Goal: Task Accomplishment & Management: Use online tool/utility

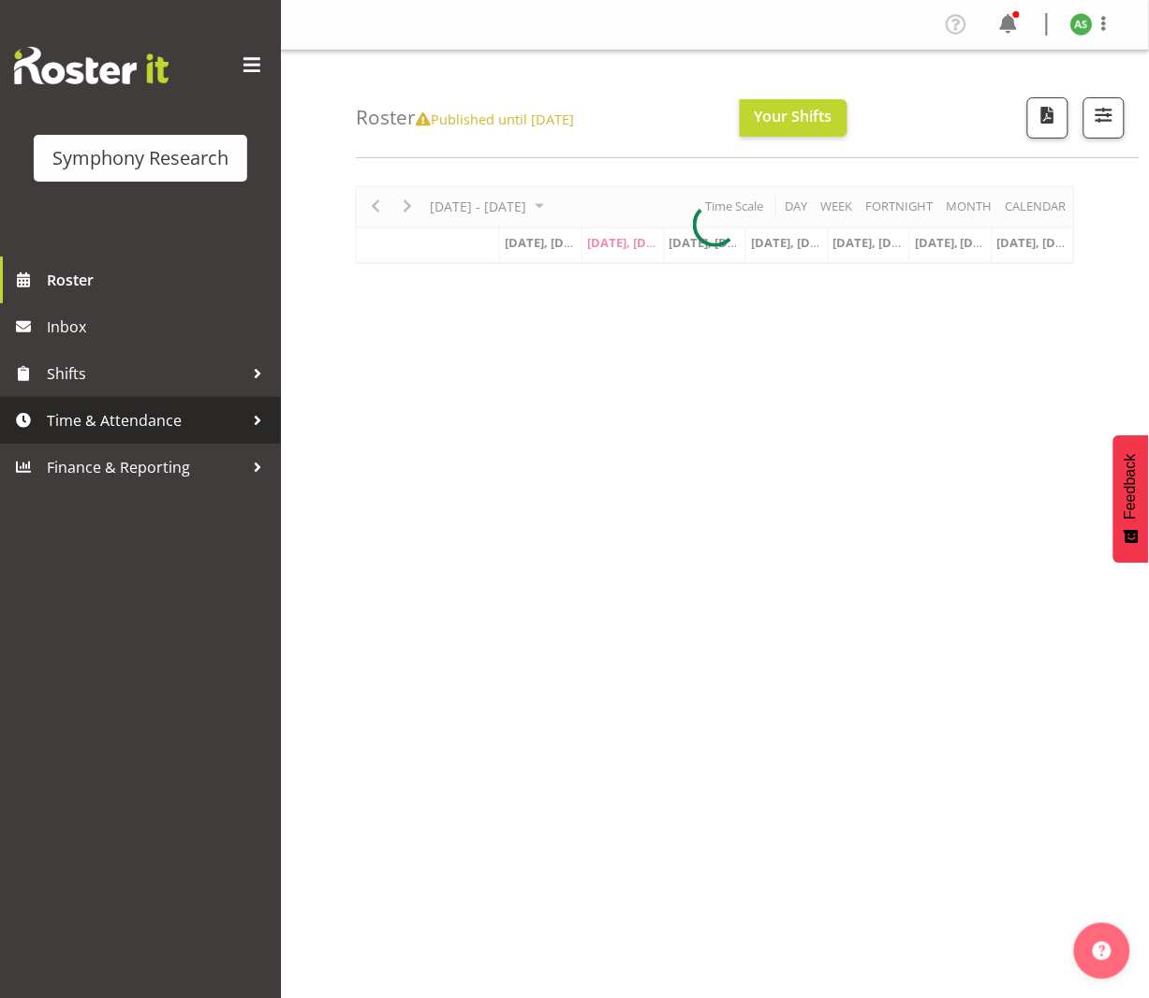
click at [170, 425] on span "Time & Attendance" at bounding box center [145, 420] width 197 height 28
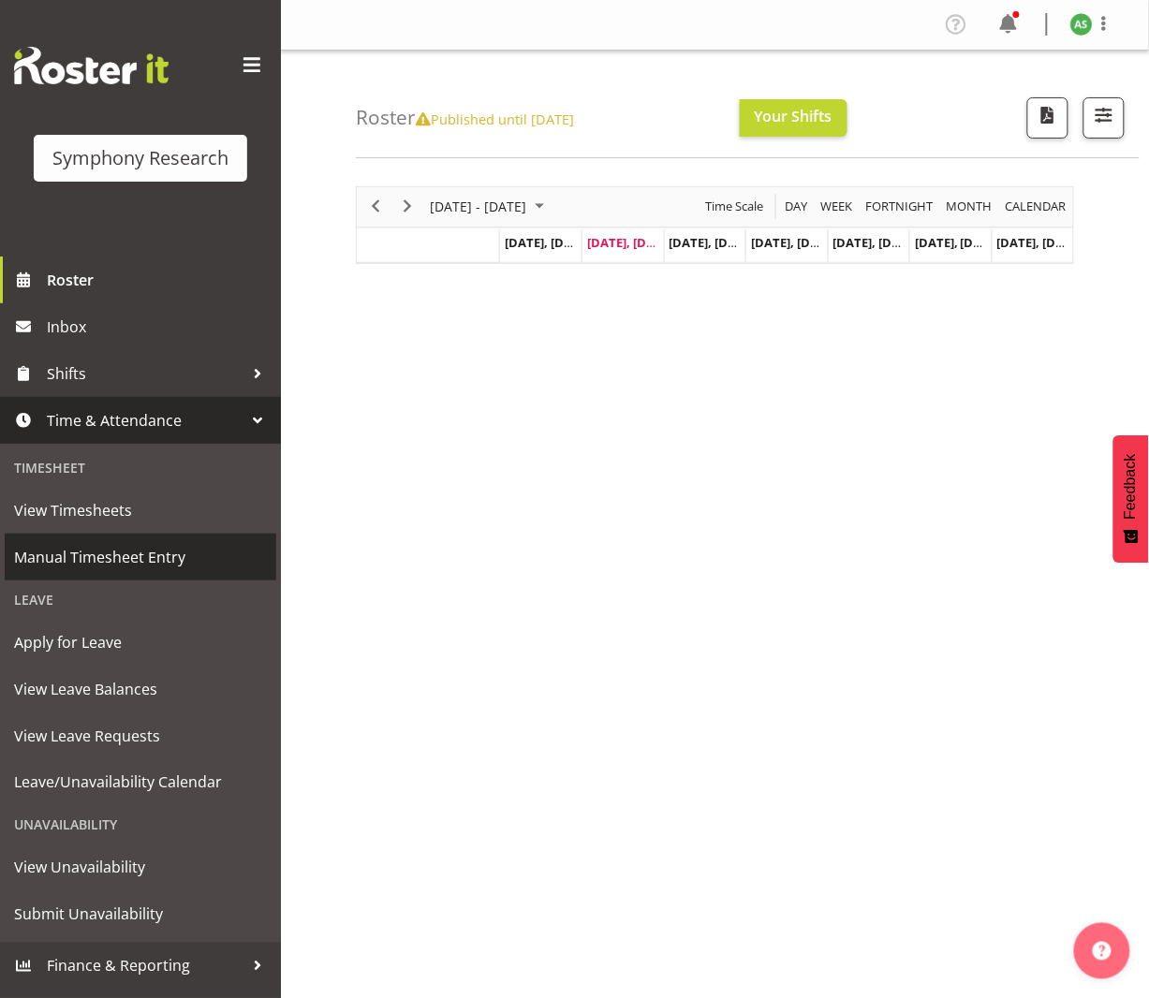
click at [184, 563] on span "Manual Timesheet Entry" at bounding box center [140, 557] width 253 height 28
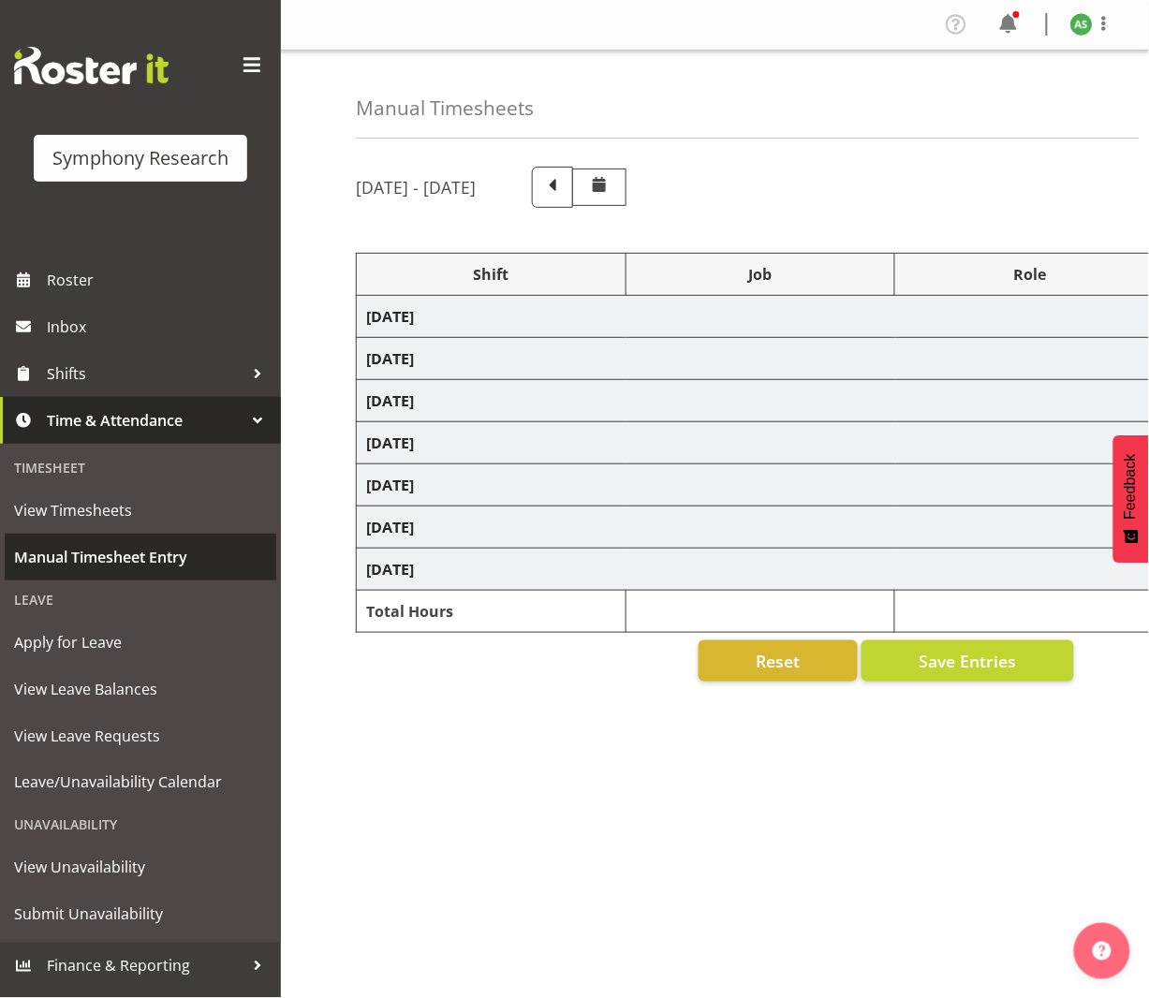
select select "26078"
select select "10730"
select select "47"
select select "2690"
select select "10732"
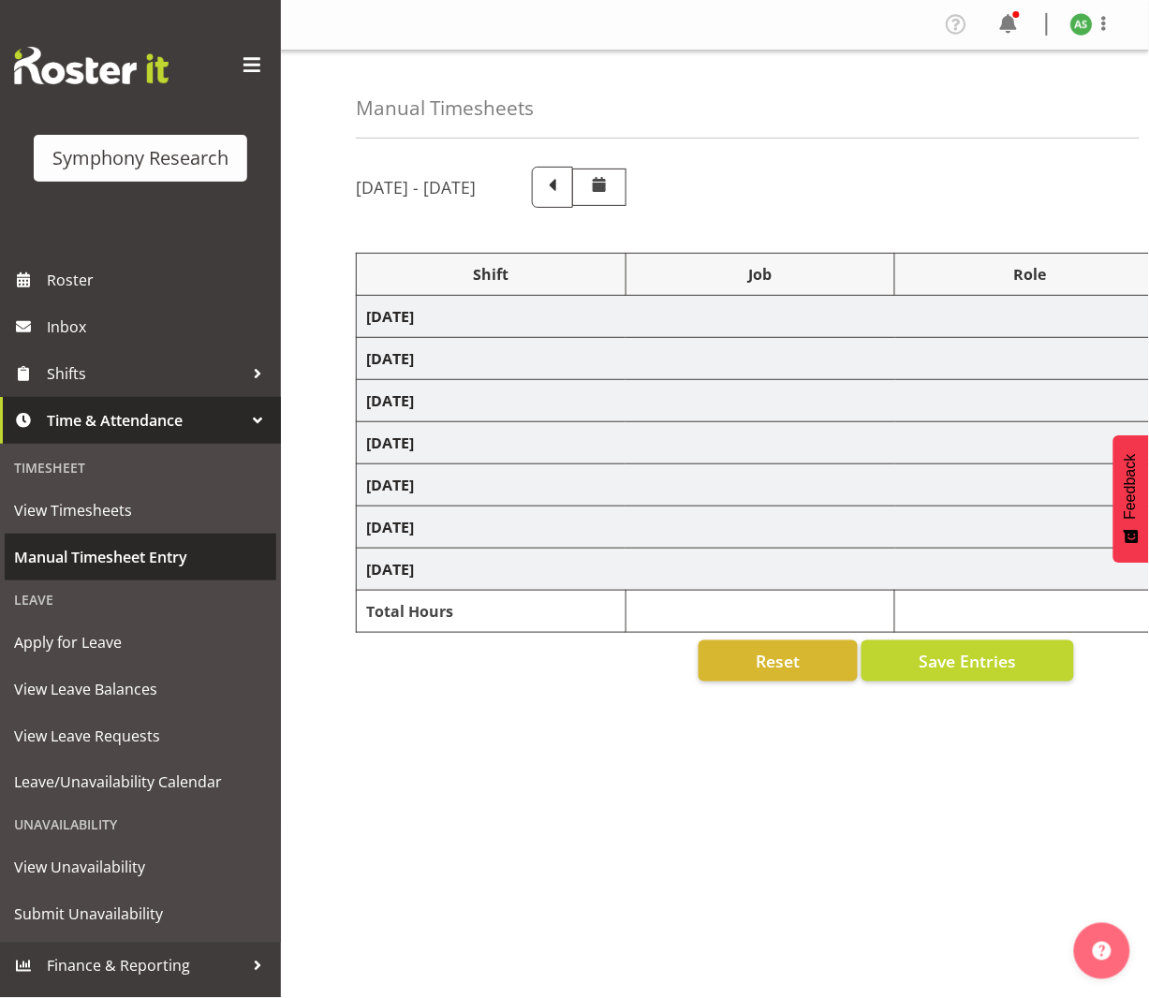
select select "47"
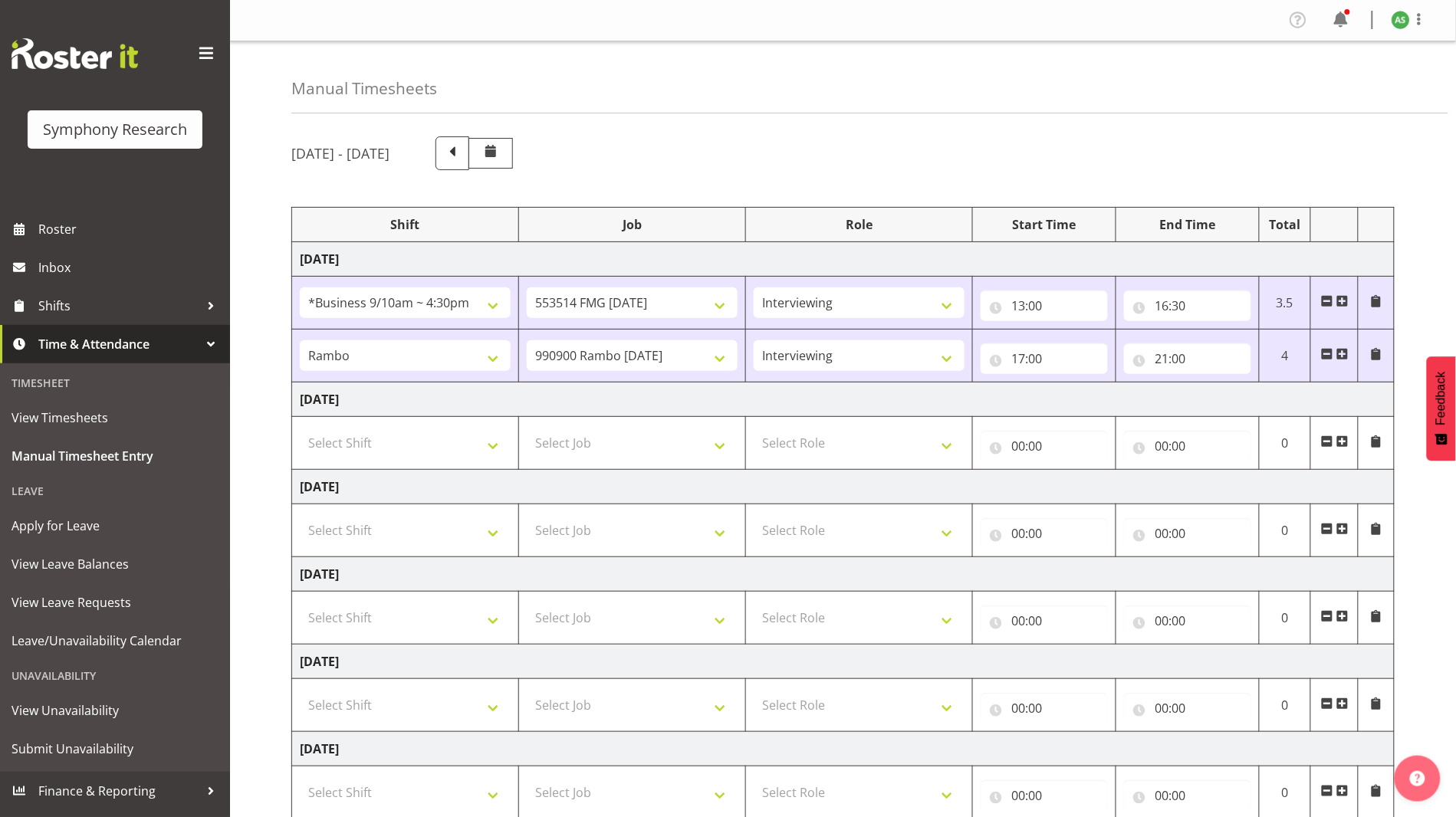
click at [940, 441] on span at bounding box center [1342, 441] width 12 height 12
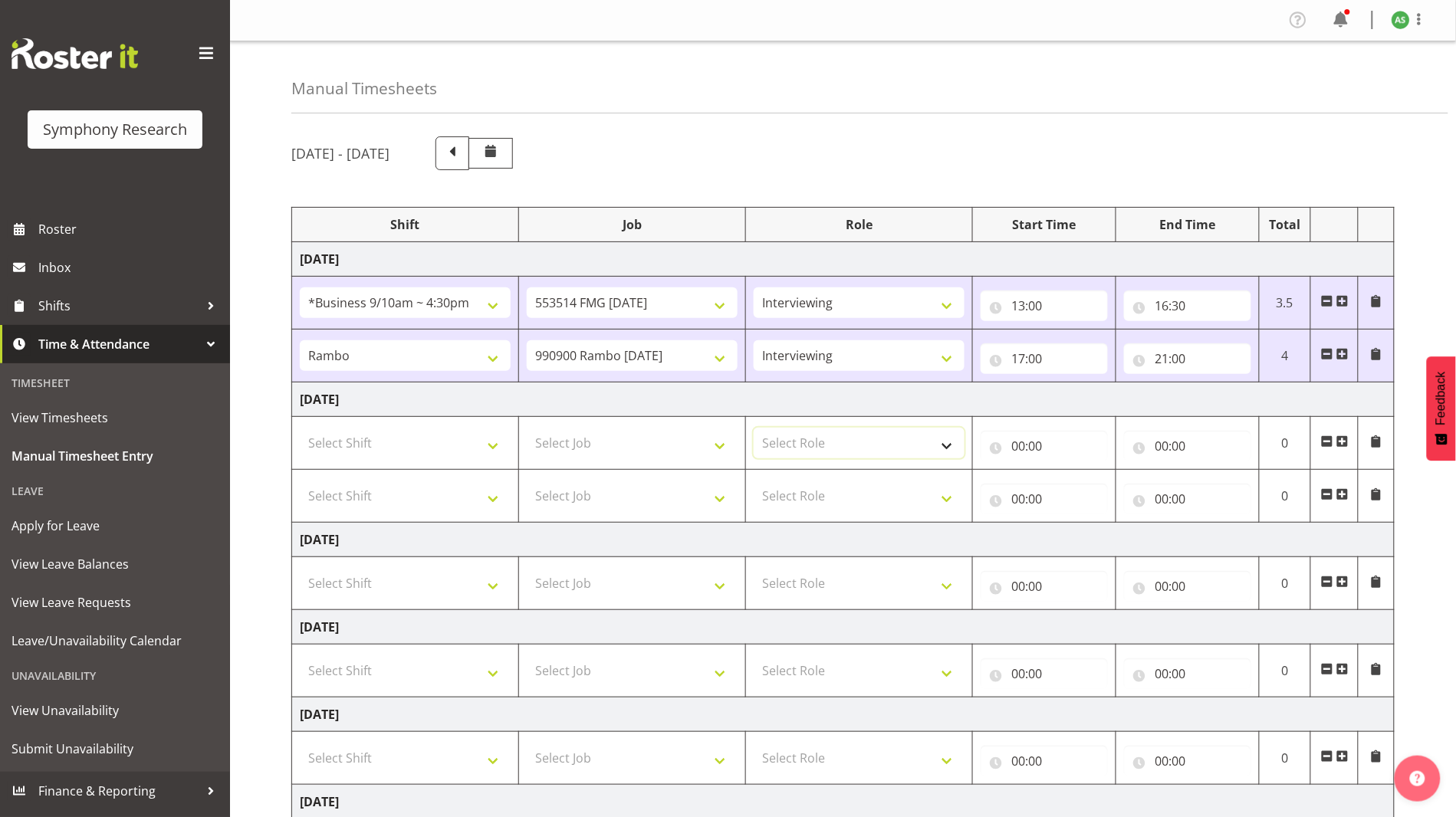
click at [778, 446] on select "Select Role Briefing Interviewing" at bounding box center [859, 443] width 211 height 30
select select "47"
click at [754, 428] on select "Select Role Briefing Interviewing" at bounding box center [859, 443] width 211 height 30
click at [796, 490] on select "Select Role Briefing Interviewing" at bounding box center [859, 495] width 211 height 30
select select "47"
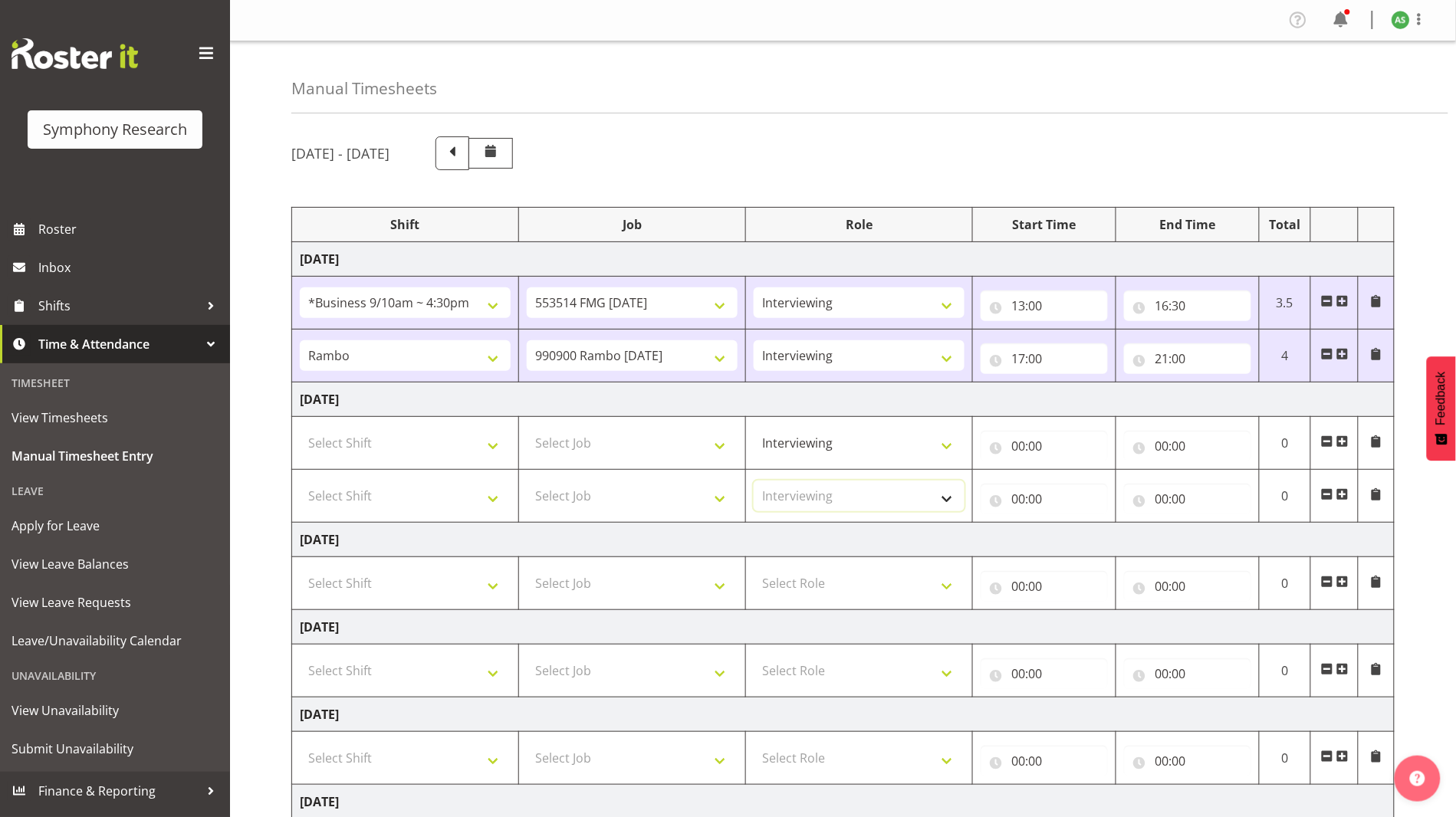
click at [754, 481] on select "Select Role Briefing Interviewing" at bounding box center [859, 495] width 211 height 30
click at [940, 445] on input "00:00" at bounding box center [1044, 445] width 127 height 30
click at [940, 487] on select "00 01 02 03 04 05 06 07 08 09 10 11 12 13 14 15 16 17 18 19 20 21 22 23" at bounding box center [1085, 485] width 34 height 30
select select "13"
click at [940, 471] on select "00 01 02 03 04 05 06 07 08 09 10 11 12 13 14 15 16 17 18 19 20 21 22 23" at bounding box center [1085, 485] width 34 height 30
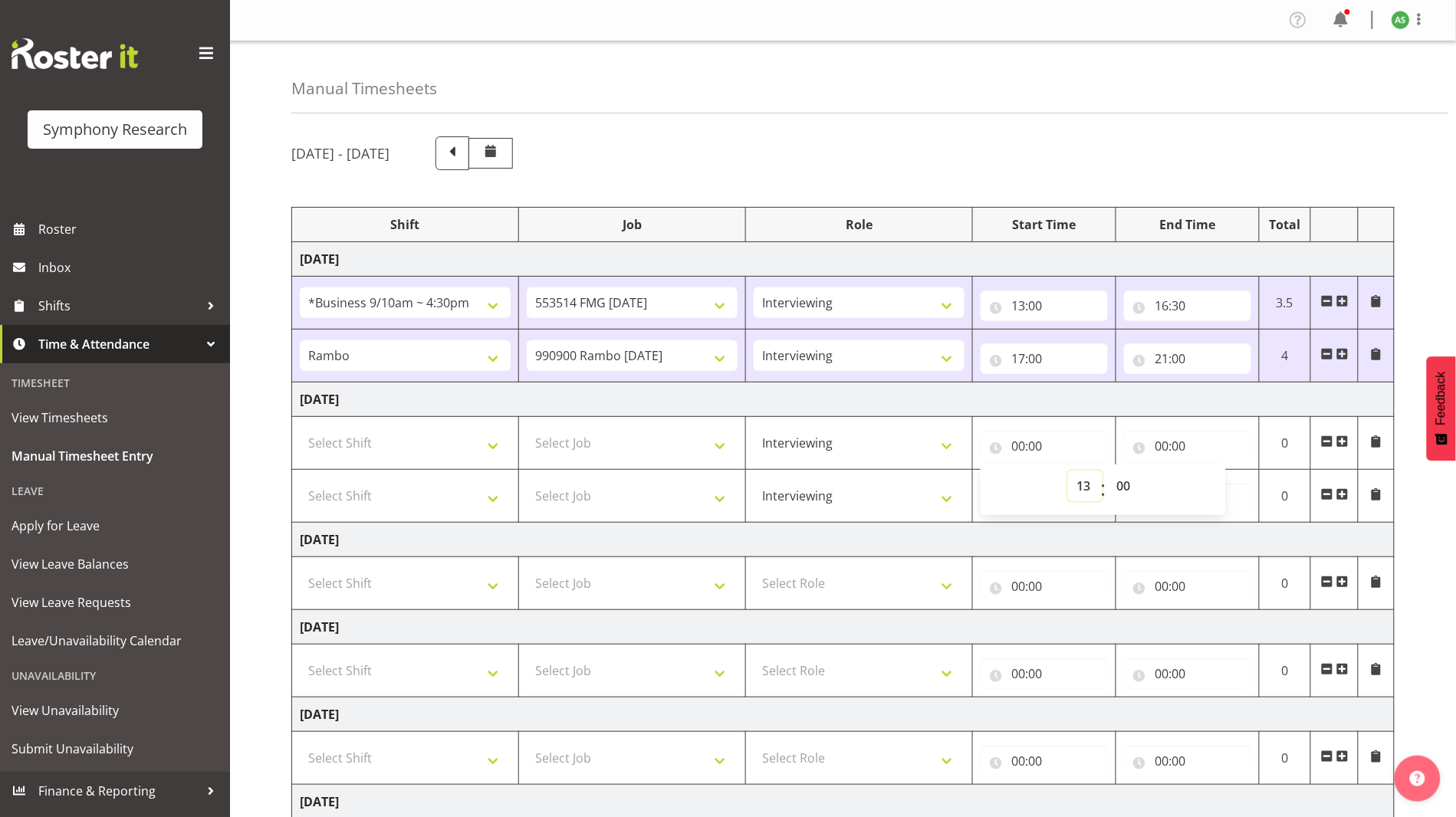
type input "13:00"
click at [691, 450] on select "Select Job 550060 IF Admin 553492 World Poll Aus Wave 2 Main 2025 553493 World …" at bounding box center [632, 443] width 211 height 30
select select "10730"
click at [526, 428] on select "Select Job 550060 IF Admin 553492 World Poll Aus Wave 2 Main 2025 553493 World …" at bounding box center [632, 443] width 211 height 30
click at [501, 440] on select "Select Shift !!Weekend Residential (Roster IT Shift Label) *Business 9/10am ~ 4…" at bounding box center [405, 443] width 211 height 30
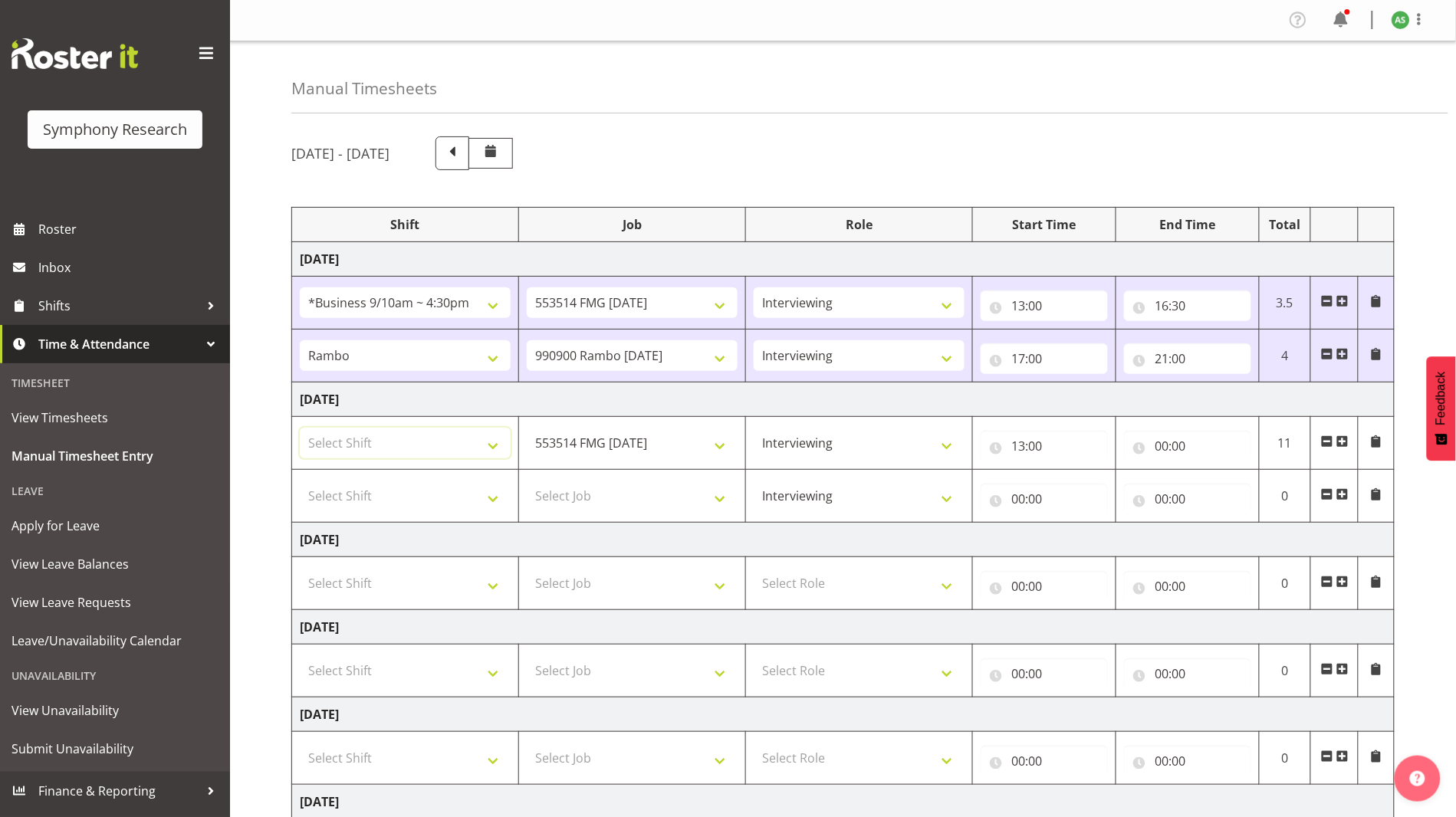
select select "26078"
click at [300, 428] on select "Select Shift !!Weekend Residential (Roster IT Shift Label) *Business 9/10am ~ 4…" at bounding box center [405, 443] width 211 height 30
click at [940, 445] on input "00:00" at bounding box center [1187, 445] width 127 height 30
click at [940, 485] on select "00 01 02 03 04 05 06 07 08 09 10 11 12 13 14 15 16 17 18 19 20 21 22 23" at bounding box center [1228, 485] width 34 height 30
select select "14"
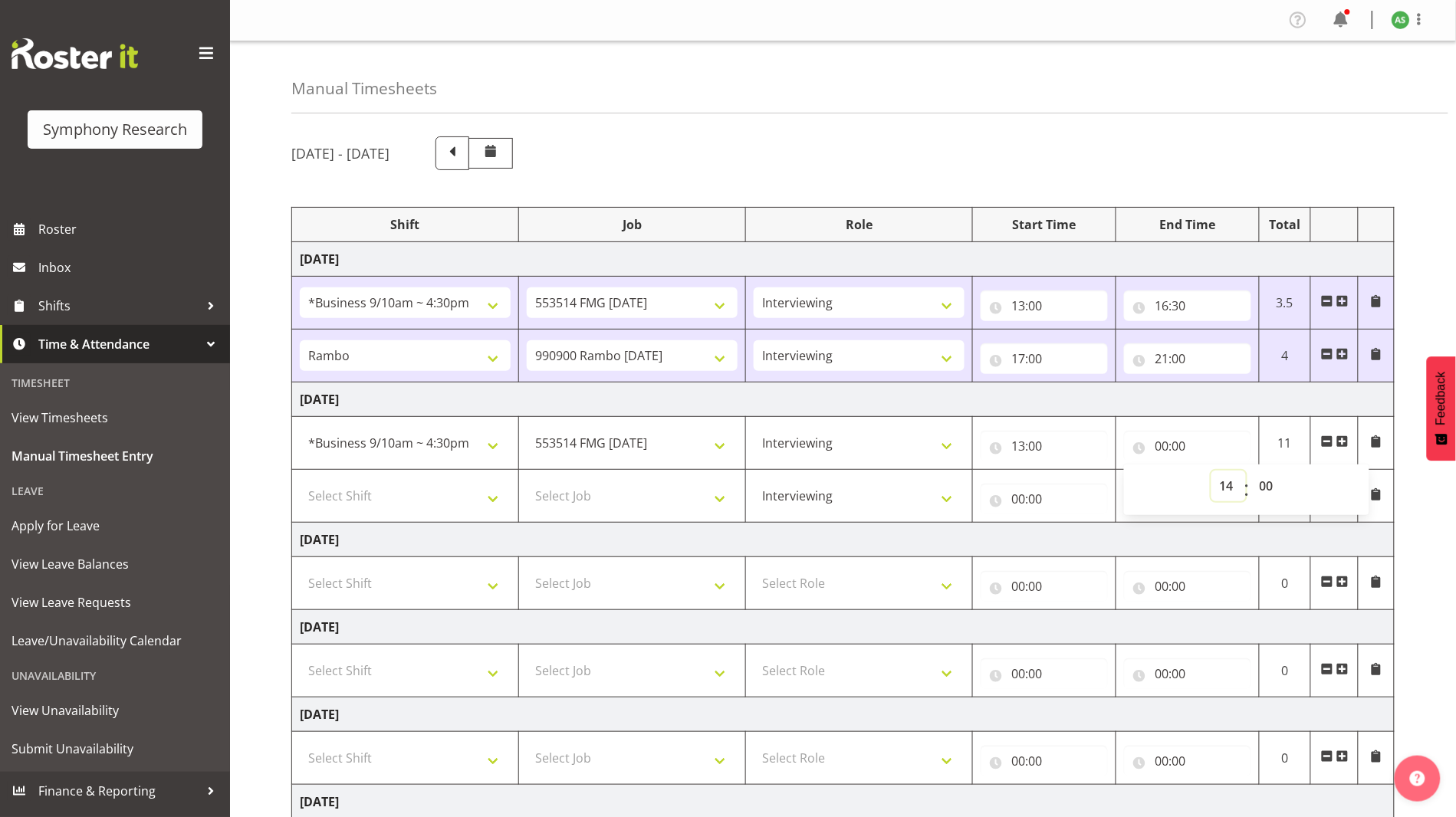
click at [940, 471] on select "00 01 02 03 04 05 06 07 08 09 10 11 12 13 14 15 16 17 18 19 20 21 22 23" at bounding box center [1228, 485] width 34 height 30
type input "14:00"
click at [940, 445] on input "14:00" at bounding box center [1187, 445] width 127 height 30
click at [940, 482] on select "00 01 02 03 04 05 06 07 08 09 10 11 12 13 14 15 16 17 18 19 20 21 22 23 24 25 2…" at bounding box center [1269, 485] width 34 height 30
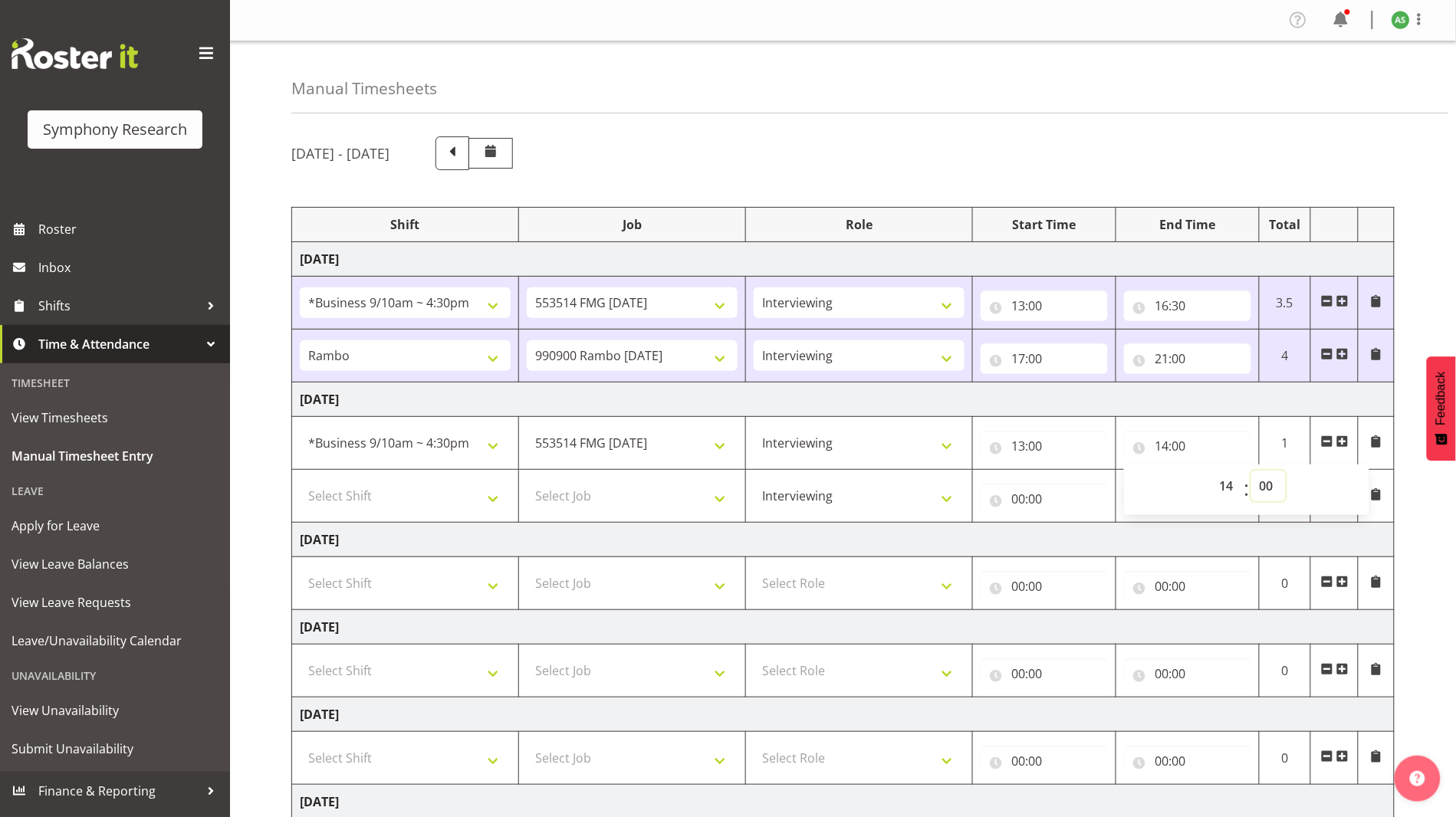
select select "30"
click at [940, 471] on select "00 01 02 03 04 05 06 07 08 09 10 11 12 13 14 15 16 17 18 19 20 21 22 23 24 25 2…" at bounding box center [1269, 485] width 34 height 30
type input "14:30"
click at [721, 498] on select "Select Job 550060 IF Admin 553492 World Poll Aus Wave 2 Main 2025 553493 World …" at bounding box center [632, 495] width 211 height 30
select select "10499"
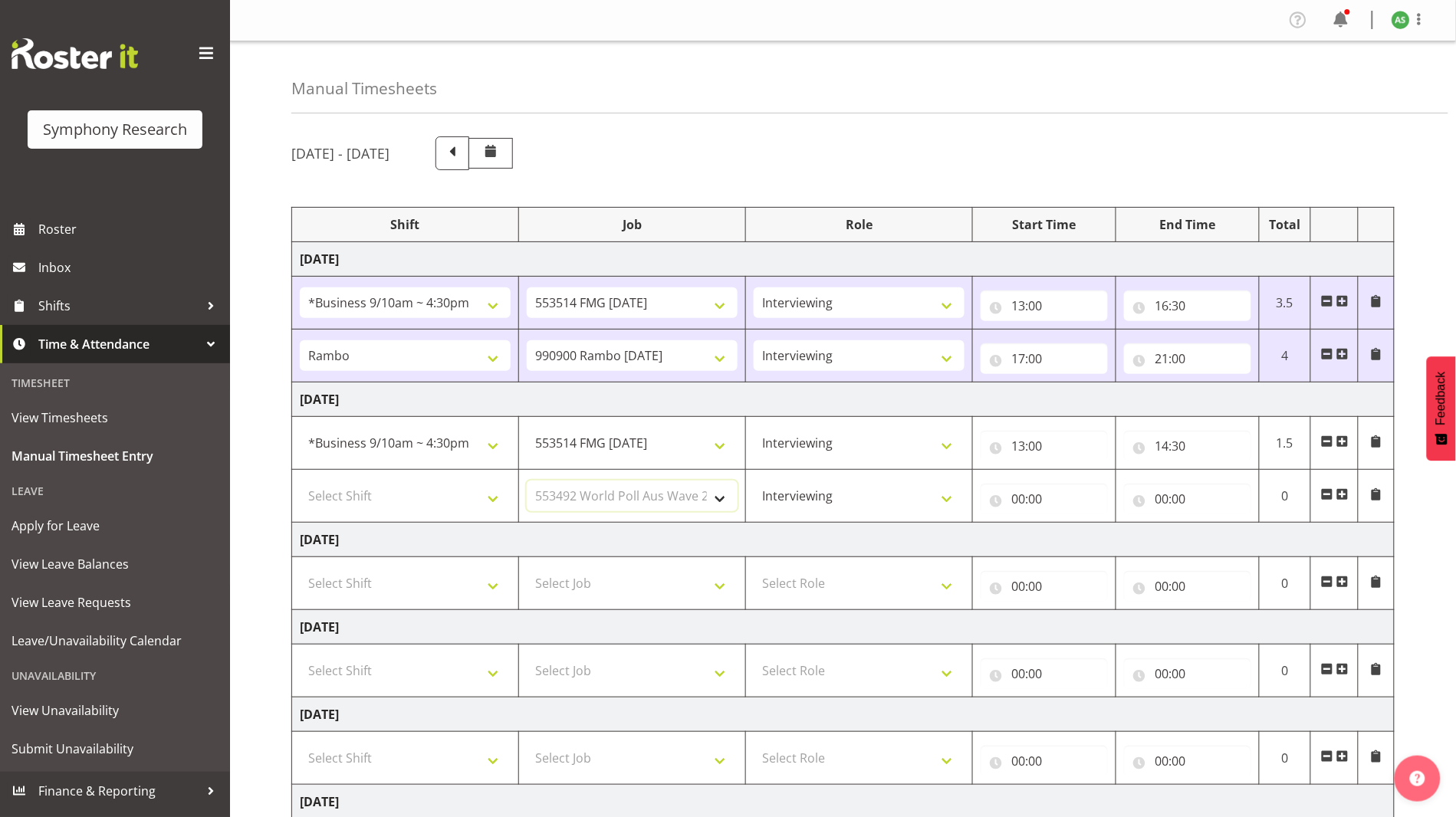
click at [526, 481] on select "Select Job 550060 IF Admin 553492 World Poll Aus Wave 2 Main 2025 553493 World …" at bounding box center [632, 495] width 211 height 30
click at [498, 498] on select "Select Shift !!Weekend Residential (Roster IT Shift Label) *Business 9/10am ~ 4…" at bounding box center [405, 495] width 211 height 30
select select "103"
click at [300, 481] on select "Select Shift !!Weekend Residential (Roster IT Shift Label) *Business 9/10am ~ 4…" at bounding box center [405, 495] width 211 height 30
click at [940, 494] on span at bounding box center [1342, 494] width 12 height 12
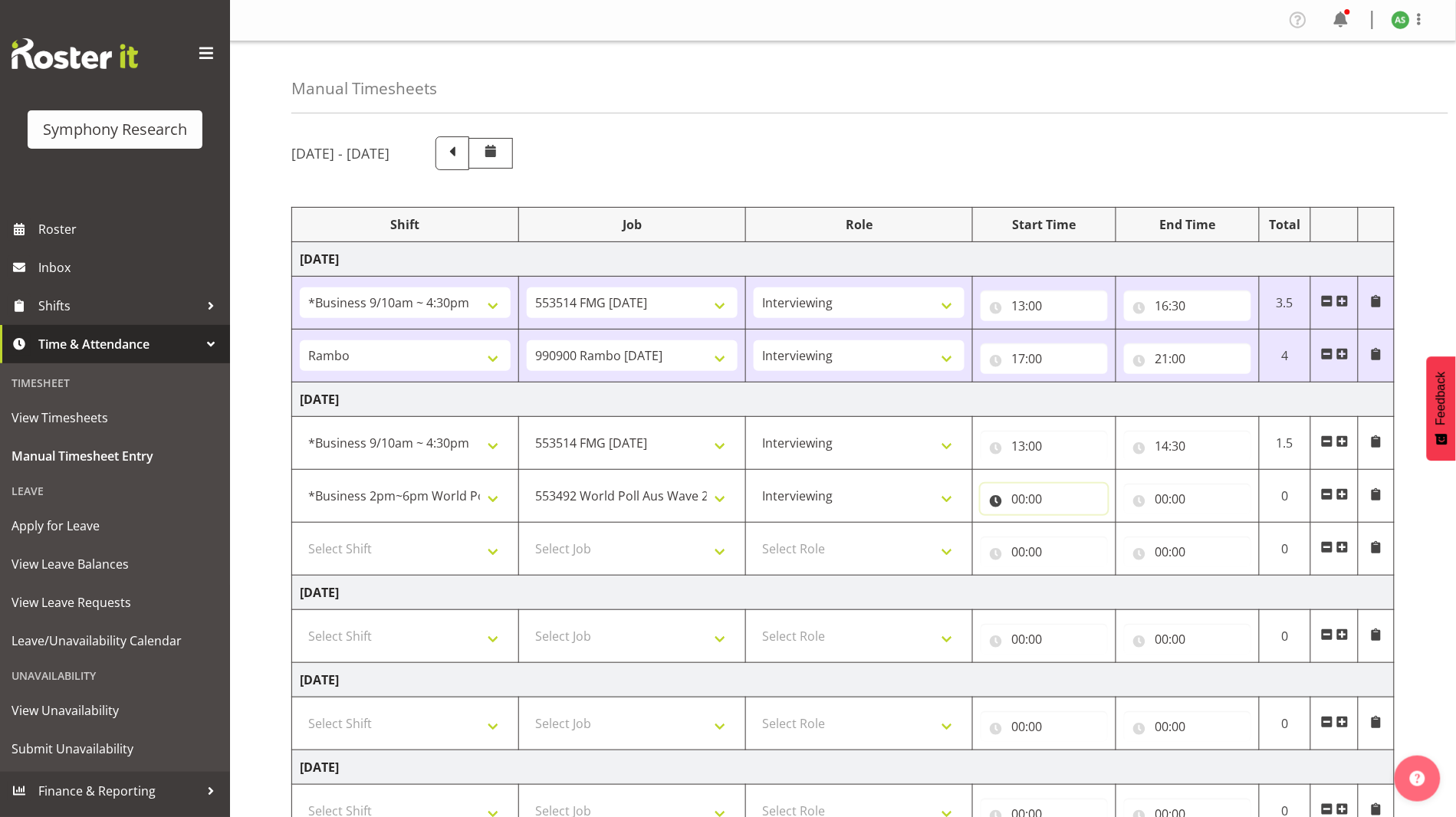
click at [940, 503] on input "00:00" at bounding box center [1044, 499] width 127 height 30
click at [940, 538] on select "00 01 02 03 04 05 06 07 08 09 10 11 12 13 14 15 16 17 18 19 20 21 22 23" at bounding box center [1085, 539] width 34 height 30
click at [940, 501] on input "00:00" at bounding box center [1044, 499] width 127 height 30
click at [940, 500] on input "00:00" at bounding box center [1044, 499] width 127 height 30
click at [940, 534] on select "00 01 02 03 04 05 06 07 08 09 10 11 12 13 14 15 16 17 18 19 20 21 22 23" at bounding box center [1085, 539] width 34 height 30
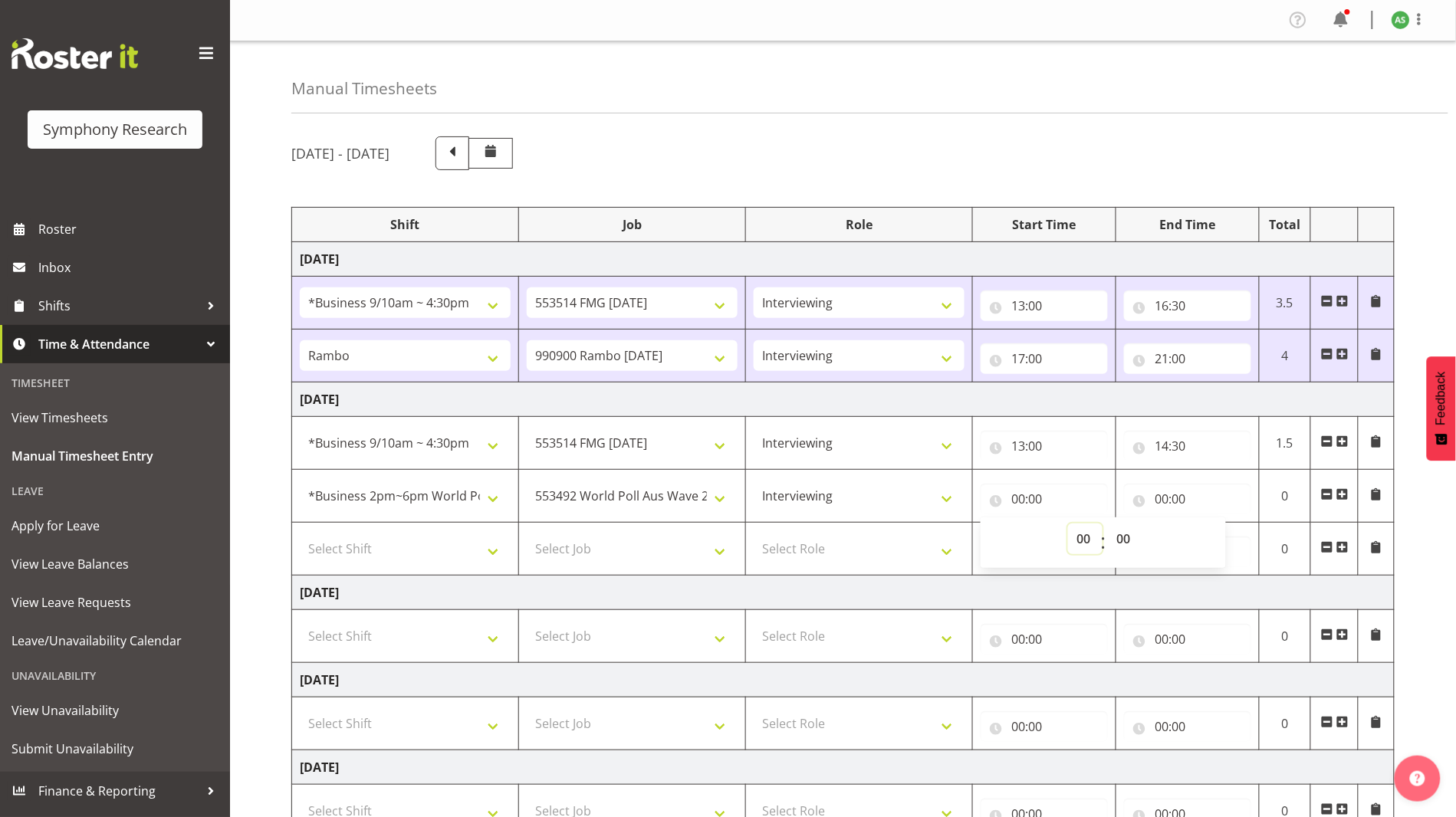
select select "14"
click at [940, 524] on select "00 01 02 03 04 05 06 07 08 09 10 11 12 13 14 15 16 17 18 19 20 21 22 23" at bounding box center [1085, 539] width 34 height 30
type input "14:00"
click at [940, 499] on input "14:00" at bounding box center [1044, 499] width 127 height 30
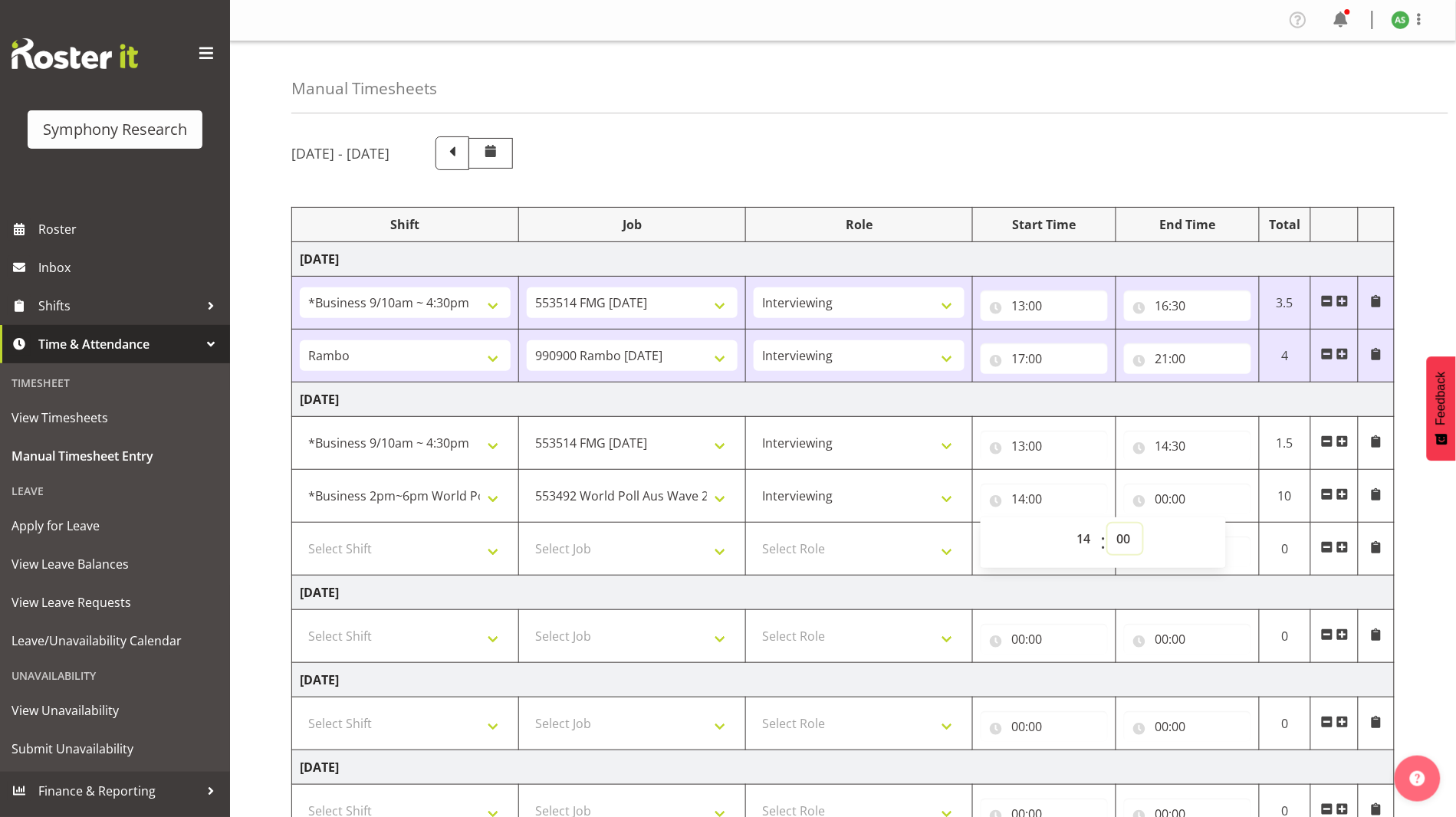
click at [940, 534] on select "00 01 02 03 04 05 06 07 08 09 10 11 12 13 14 15 16 17 18 19 20 21 22 23 24 25 2…" at bounding box center [1125, 539] width 34 height 30
select select "30"
click at [940, 524] on select "00 01 02 03 04 05 06 07 08 09 10 11 12 13 14 15 16 17 18 19 20 21 22 23 24 25 2…" at bounding box center [1125, 539] width 34 height 30
type input "14:30"
click at [940, 496] on input "00:00" at bounding box center [1187, 499] width 127 height 30
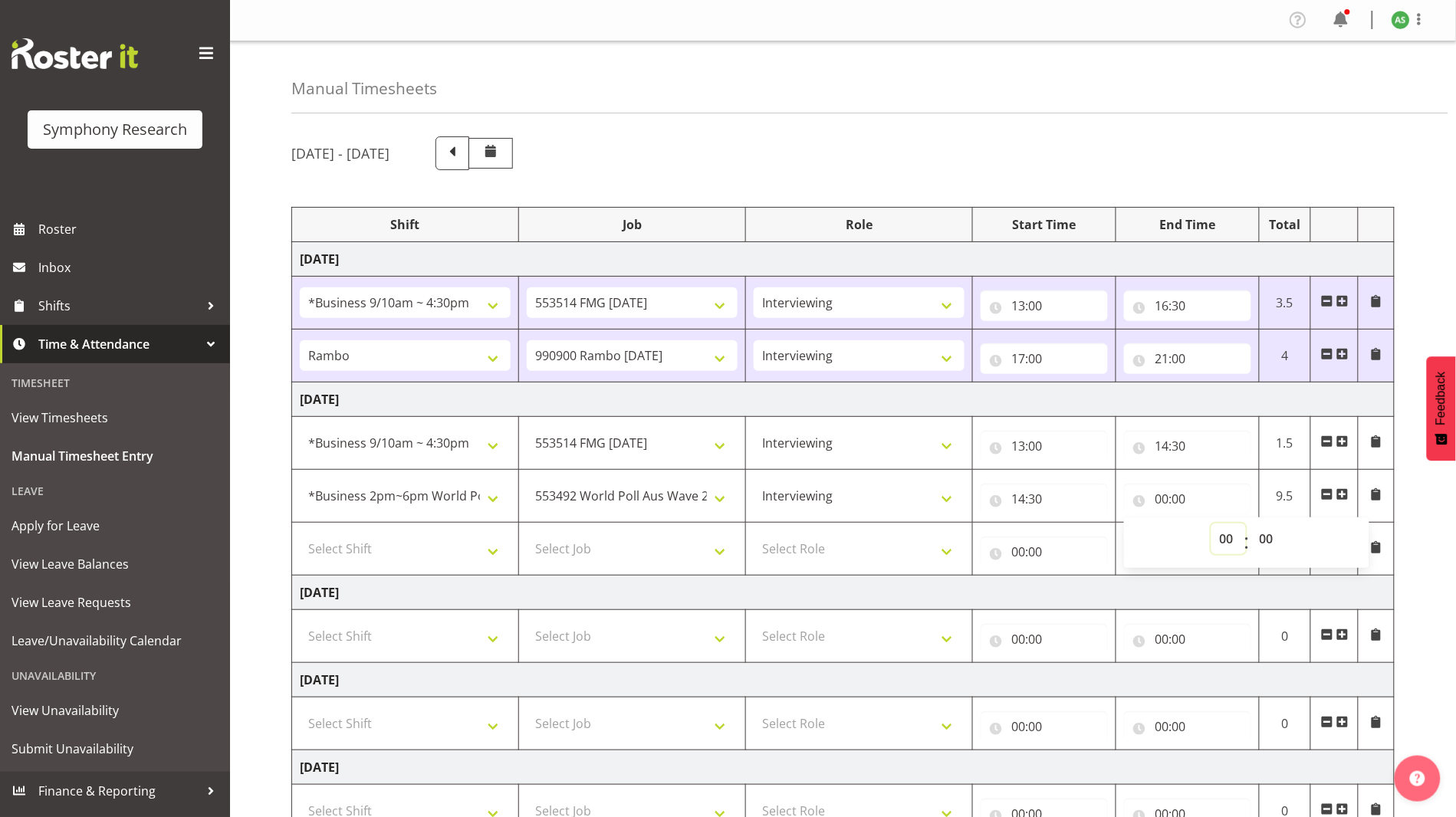
click at [940, 531] on select "00 01 02 03 04 05 06 07 08 09 10 11 12 13 14 15 16 17 18 19 20 21 22 23" at bounding box center [1228, 539] width 34 height 30
select select "17"
click at [940, 524] on select "00 01 02 03 04 05 06 07 08 09 10 11 12 13 14 15 16 17 18 19 20 21 22 23" at bounding box center [1228, 539] width 34 height 30
type input "17:00"
click at [940, 499] on input "17:00" at bounding box center [1187, 499] width 127 height 30
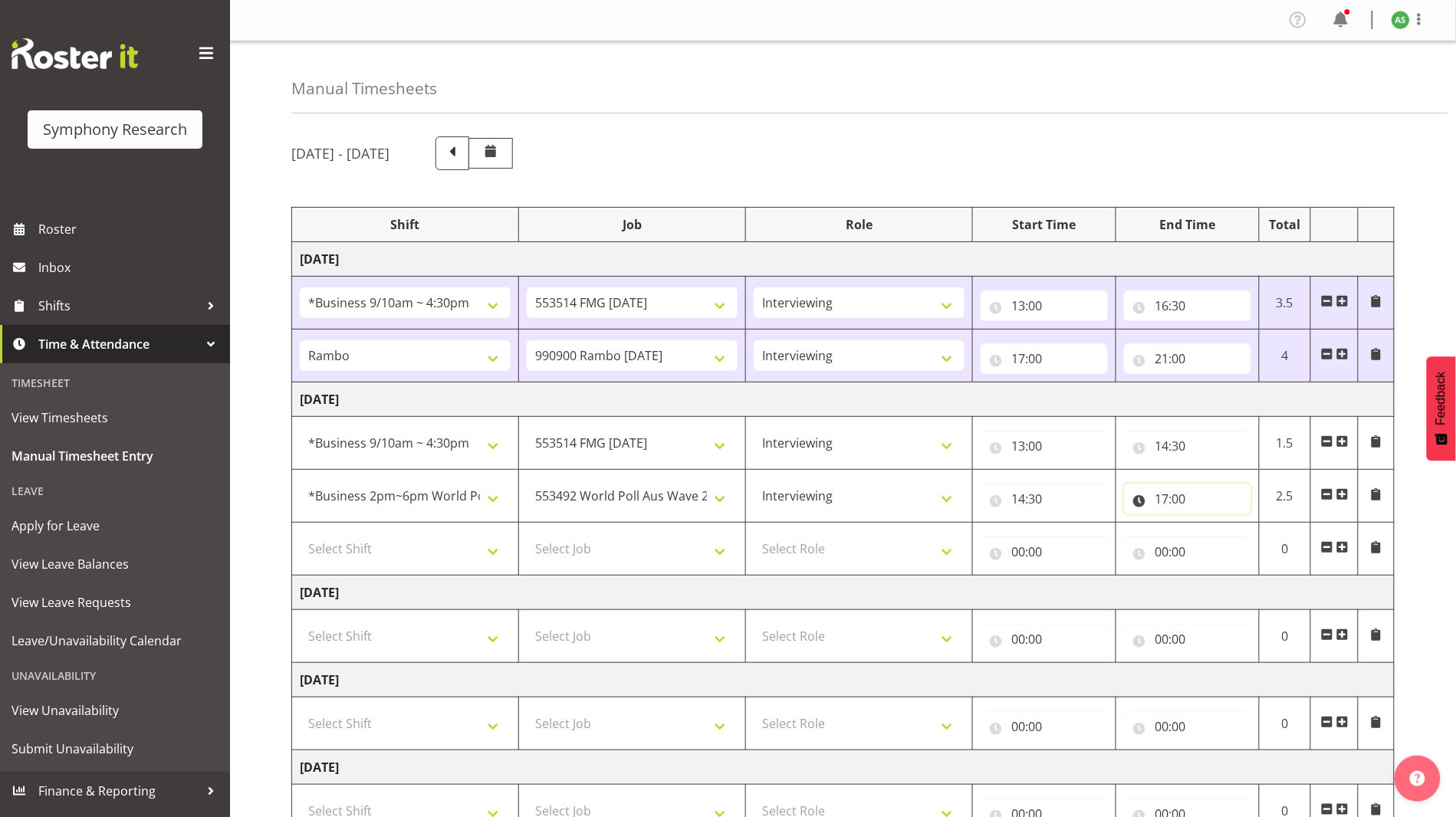
click at [940, 500] on input "17:00" at bounding box center [1187, 499] width 127 height 30
click at [940, 533] on select "00 01 02 03 04 05 06 07 08 09 10 11 12 13 14 15 16 17 18 19 20 21 22 23 24 25 2…" at bounding box center [1269, 539] width 34 height 30
select select "22"
click at [940, 524] on select "00 01 02 03 04 05 06 07 08 09 10 11 12 13 14 15 16 17 18 19 20 21 22 23 24 25 2…" at bounding box center [1269, 539] width 34 height 30
type input "17:22"
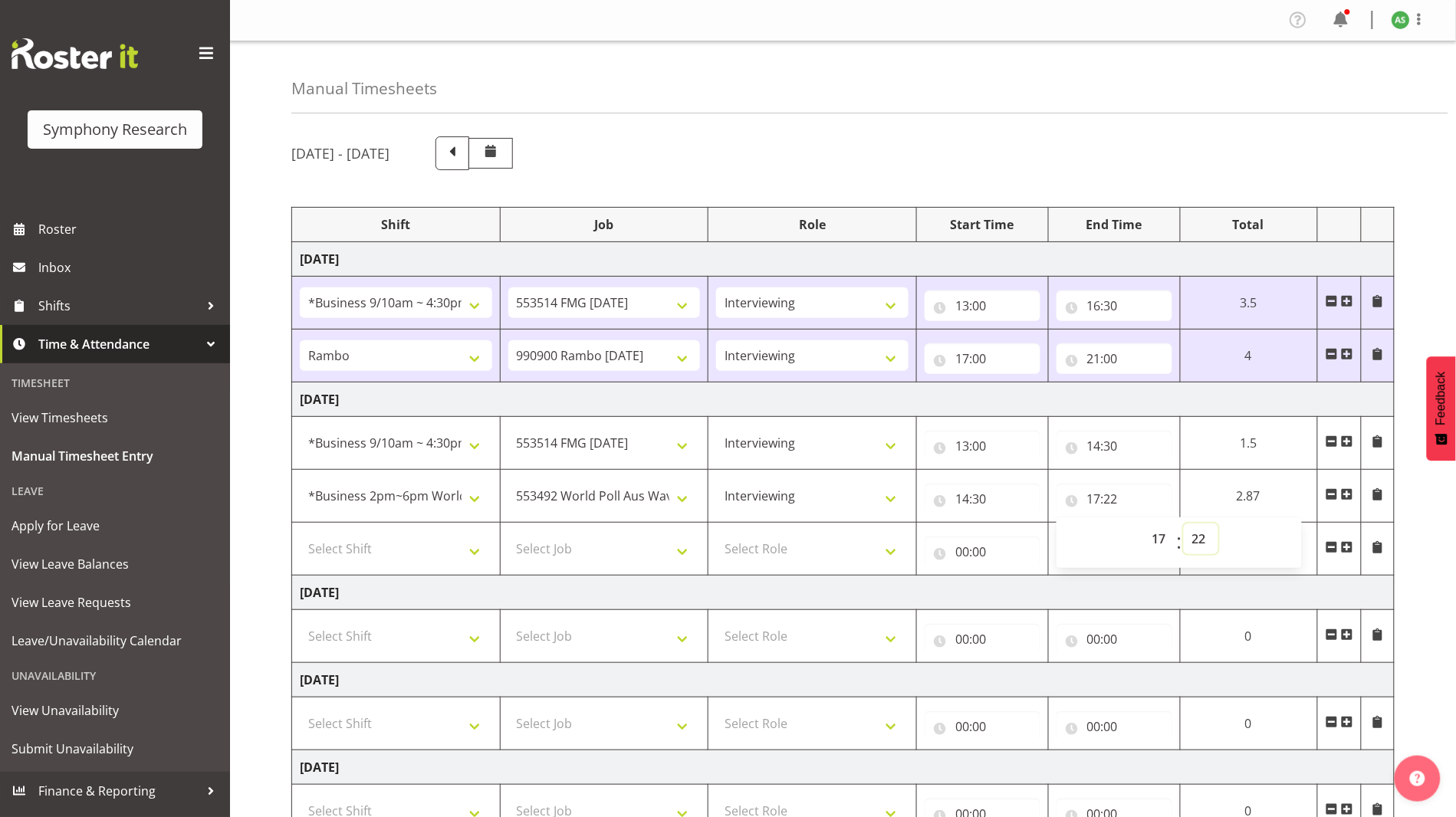
click at [940, 540] on select "00 01 02 03 04 05 06 07 08 09 10 11 12 13 14 15 16 17 18 19 20 21 22 23 24 25 2…" at bounding box center [1201, 539] width 34 height 30
click at [868, 562] on select "Select Role Briefing Interviewing" at bounding box center [812, 548] width 192 height 30
click at [940, 544] on span at bounding box center [1346, 547] width 12 height 12
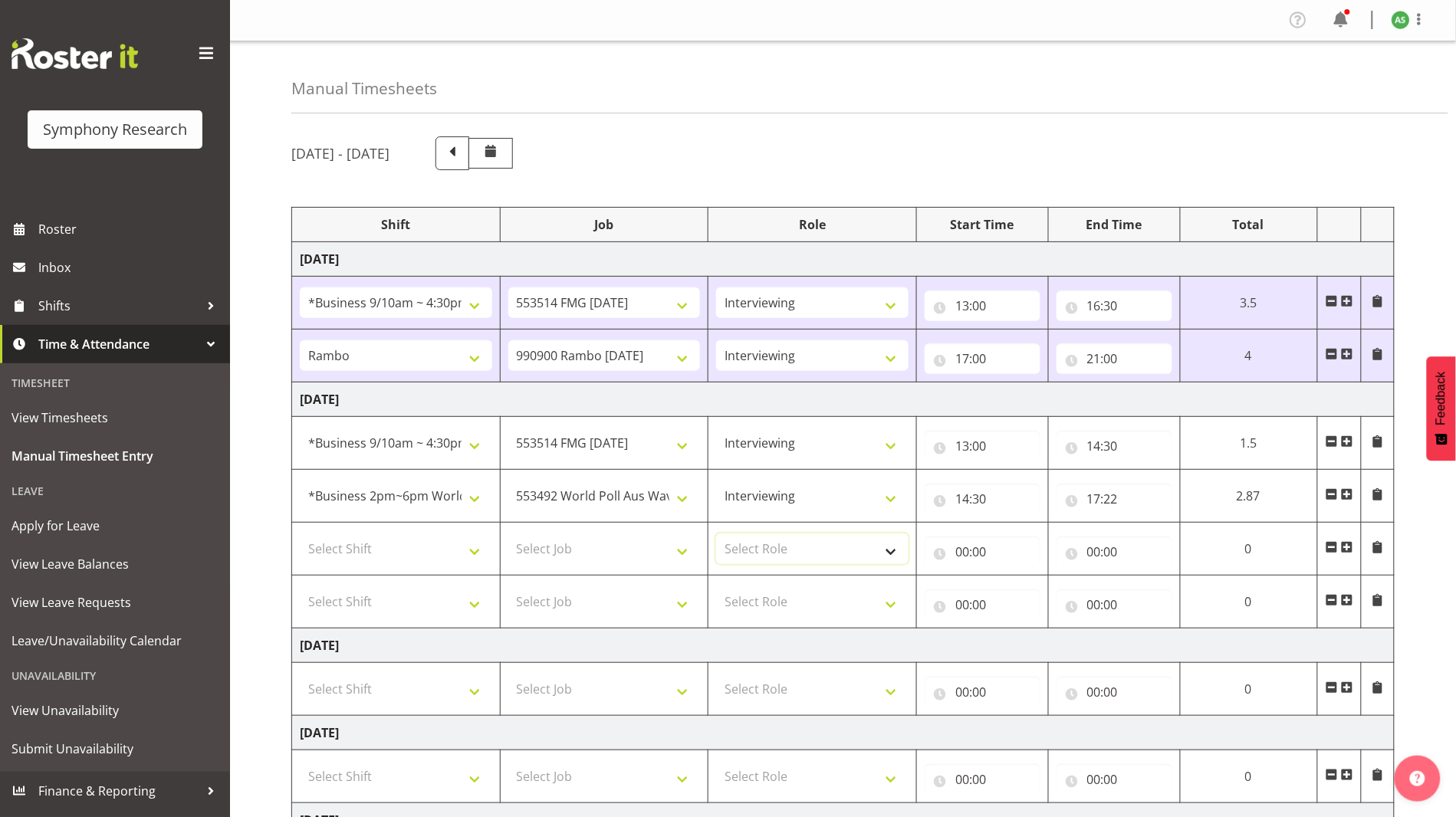
click at [768, 546] on select "Select Role Briefing Interviewing" at bounding box center [812, 548] width 192 height 30
select select "47"
click at [716, 534] on select "Select Role Briefing Interviewing" at bounding box center [812, 548] width 192 height 30
click at [778, 594] on select "Select Role Briefing Interviewing" at bounding box center [812, 602] width 192 height 30
select select "47"
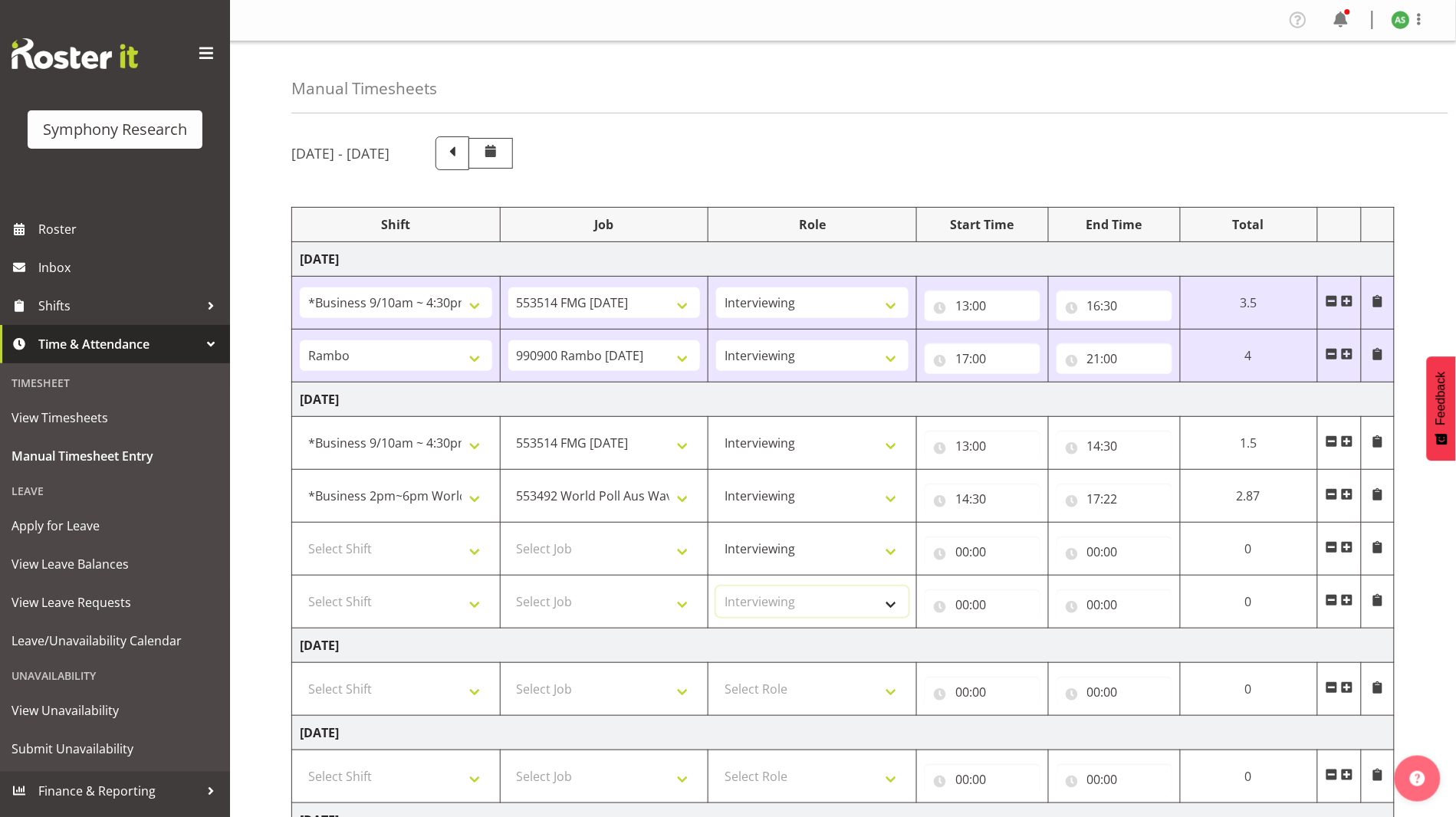
click at [716, 587] on select "Select Role Briefing Interviewing" at bounding box center [812, 602] width 192 height 30
click at [562, 552] on select "Select Job 550060 IF Admin 553492 World Poll Aus Wave 2 Main 2025 553493 World …" at bounding box center [604, 548] width 192 height 30
select select "10732"
click at [508, 534] on select "Select Job 550060 IF Admin 553492 World Poll Aus Wave 2 Main 2025 553493 World …" at bounding box center [604, 548] width 192 height 30
click at [940, 550] on input "00:00" at bounding box center [982, 552] width 115 height 30
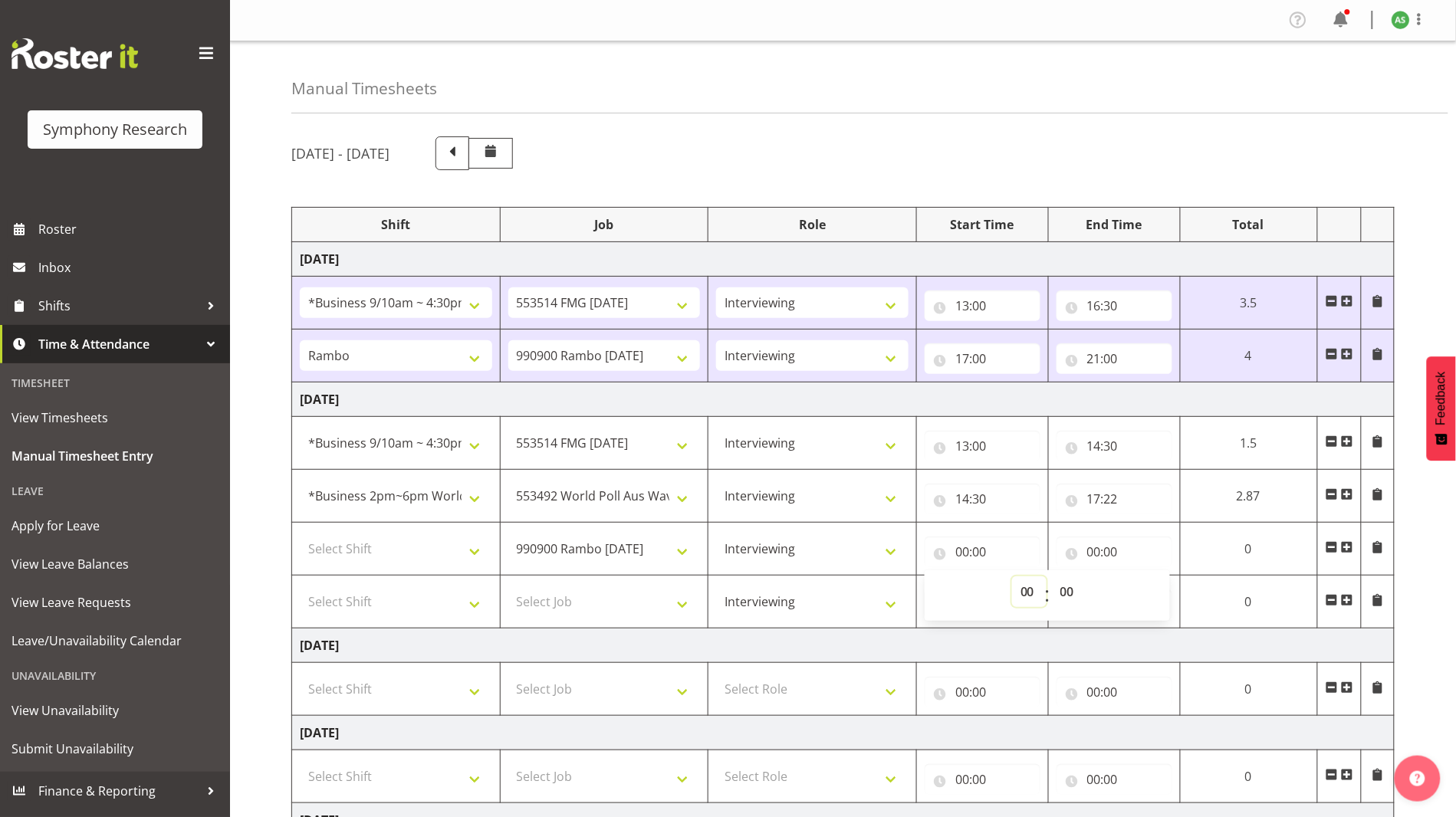
click at [940, 589] on select "00 01 02 03 04 05 06 07 08 09 10 11 12 13 14 15 16 17 18 19 20 21 22 23" at bounding box center [1029, 591] width 34 height 30
select select "17"
click at [940, 576] on select "00 01 02 03 04 05 06 07 08 09 10 11 12 13 14 15 16 17 18 19 20 21 22 23" at bounding box center [1029, 591] width 34 height 30
type input "17:00"
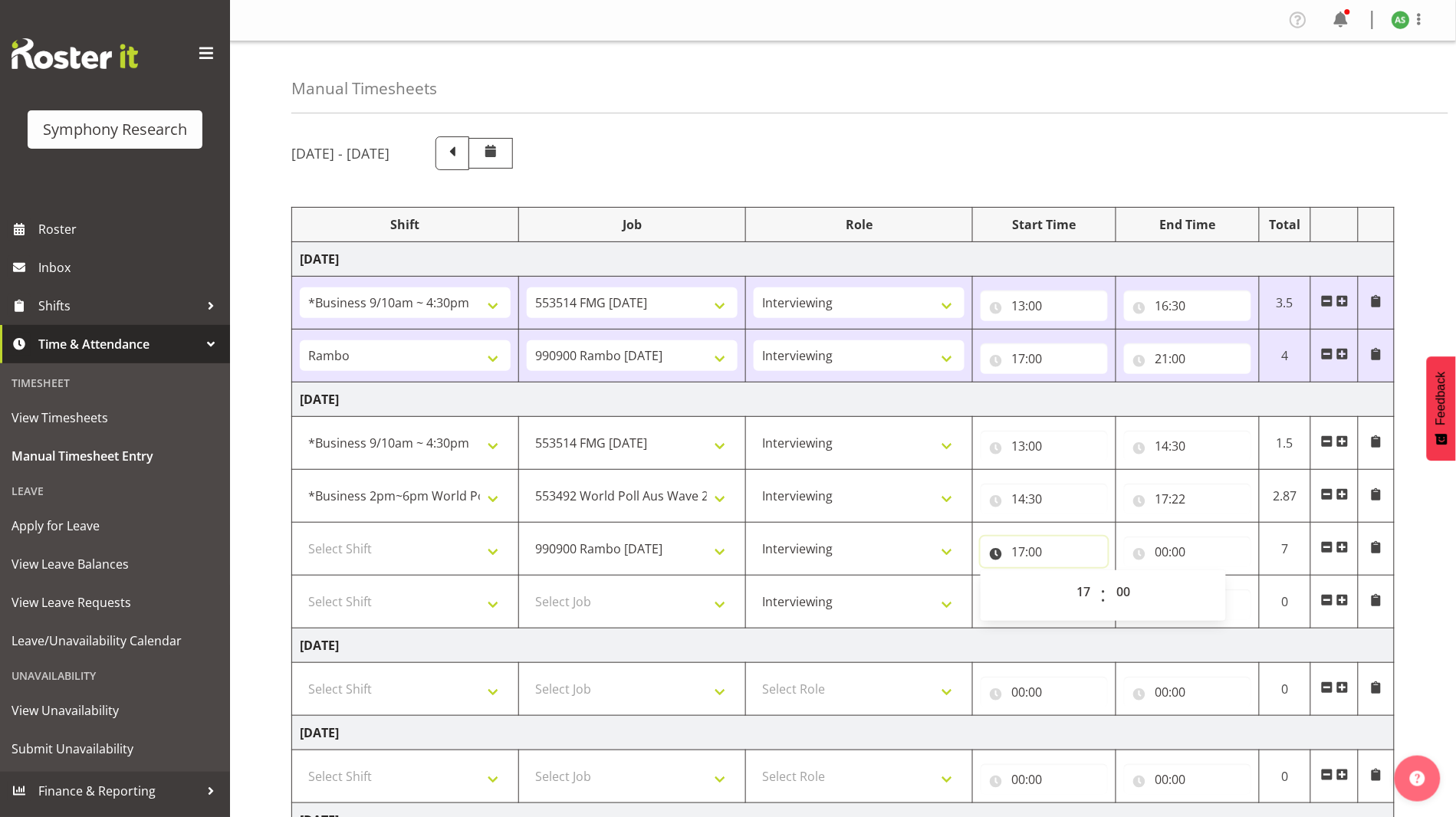
click at [940, 546] on input "17:00" at bounding box center [1044, 552] width 127 height 30
click at [940, 548] on input "17:00" at bounding box center [1044, 552] width 127 height 30
click at [940, 587] on select "00 01 02 03 04 05 06 07 08 09 10 11 12 13 14 15 16 17 18 19 20 21 22 23 24 25 2…" at bounding box center [1125, 591] width 34 height 30
select select "22"
click at [940, 576] on select "00 01 02 03 04 05 06 07 08 09 10 11 12 13 14 15 16 17 18 19 20 21 22 23 24 25 2…" at bounding box center [1125, 591] width 34 height 30
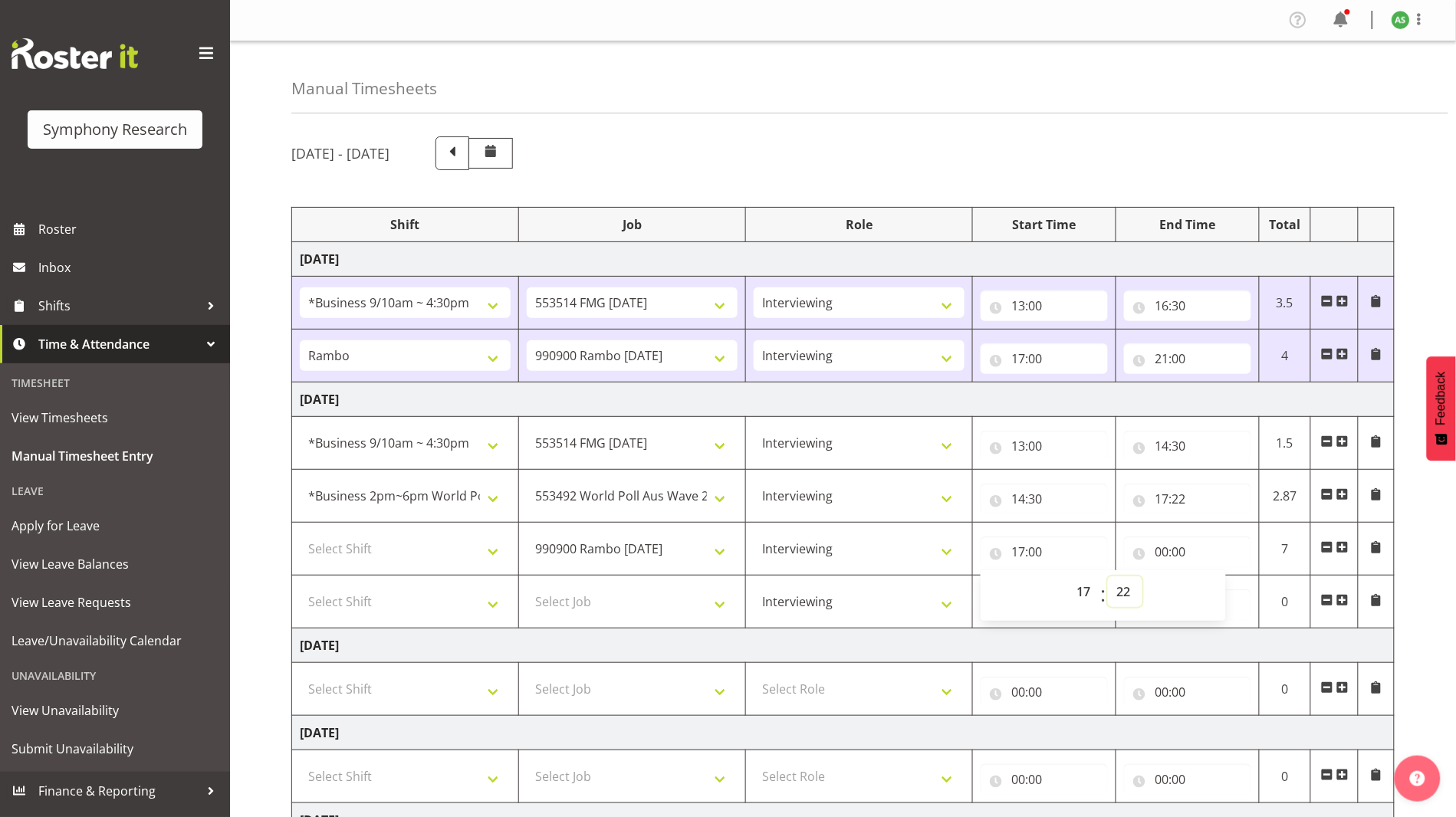
type input "17:22"
click at [940, 551] on input "00:00" at bounding box center [1187, 552] width 127 height 30
click at [940, 553] on input "00:00" at bounding box center [1187, 552] width 127 height 30
click at [940, 553] on input "00:00" at bounding box center [1187, 552] width 127 height 30
click at [940, 588] on select "00 01 02 03 04 05 06 07 08 09 10 11 12 13 14 15 16 17 18 19 20 21 22 23" at bounding box center [1228, 591] width 34 height 30
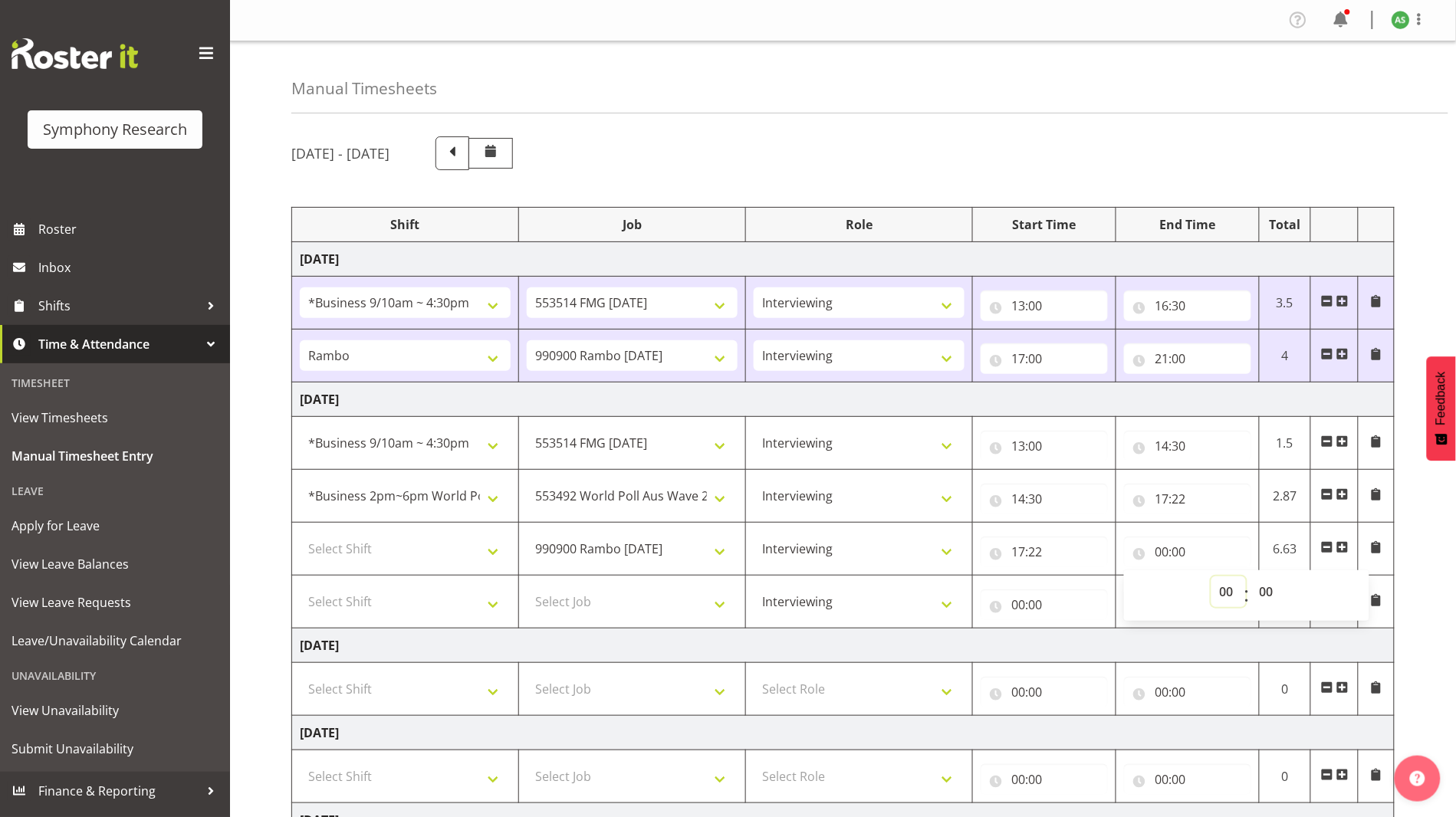
select select "18"
click at [940, 576] on select "00 01 02 03 04 05 06 07 08 09 10 11 12 13 14 15 16 17 18 19 20 21 22 23" at bounding box center [1228, 591] width 34 height 30
type input "18:00"
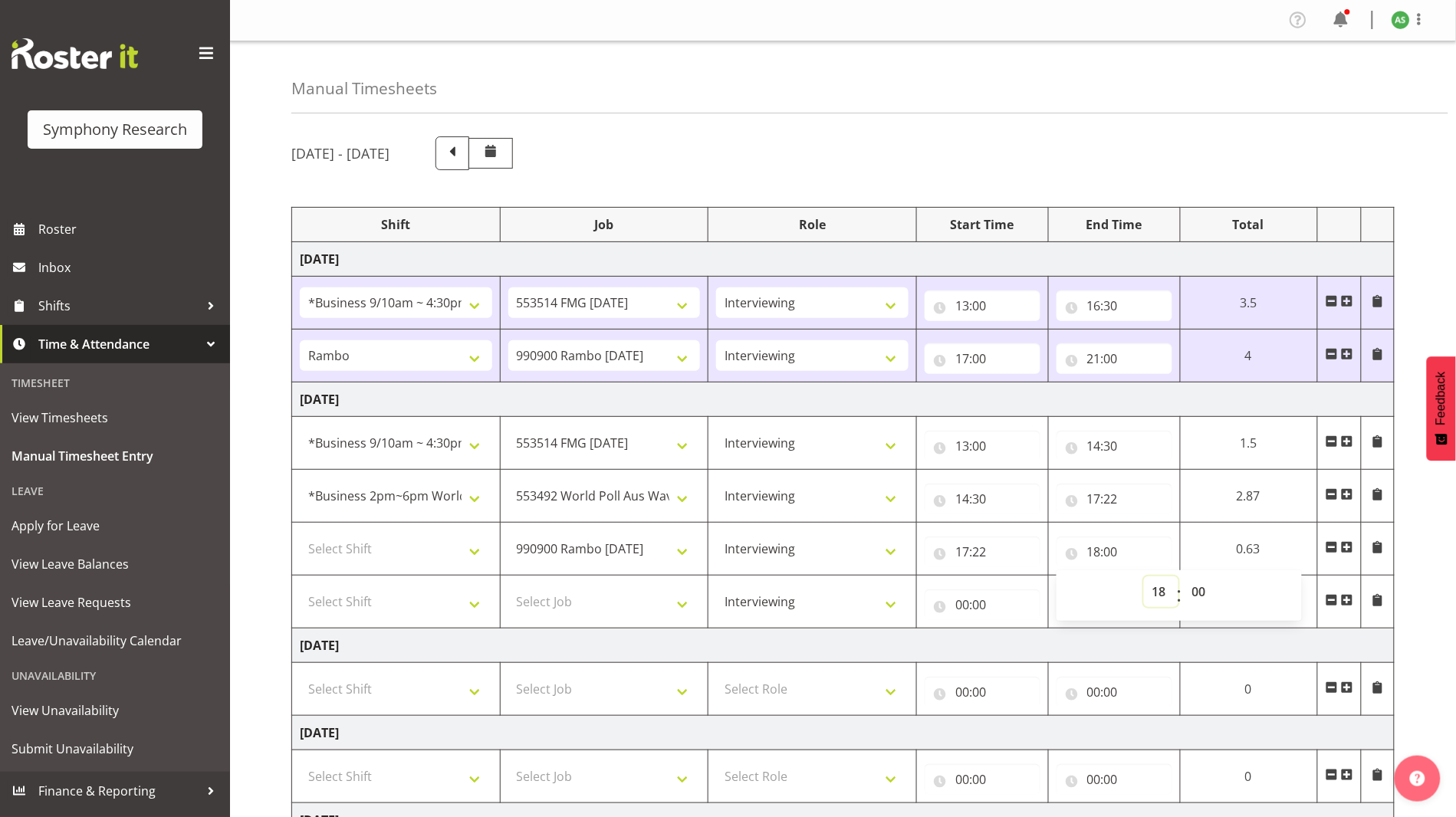
click at [940, 585] on select "00 01 02 03 04 05 06 07 08 09 10 11 12 13 14 15 16 17 18 19 20 21 22 23" at bounding box center [1161, 591] width 34 height 30
click at [940, 550] on input "18:00" at bounding box center [1114, 552] width 115 height 30
click at [940, 548] on input "18:00" at bounding box center [1114, 552] width 115 height 30
click at [625, 599] on select "Select Job 550060 IF Admin 553492 World Poll Aus Wave 2 Main 2025 553493 World …" at bounding box center [604, 602] width 192 height 30
select select "10499"
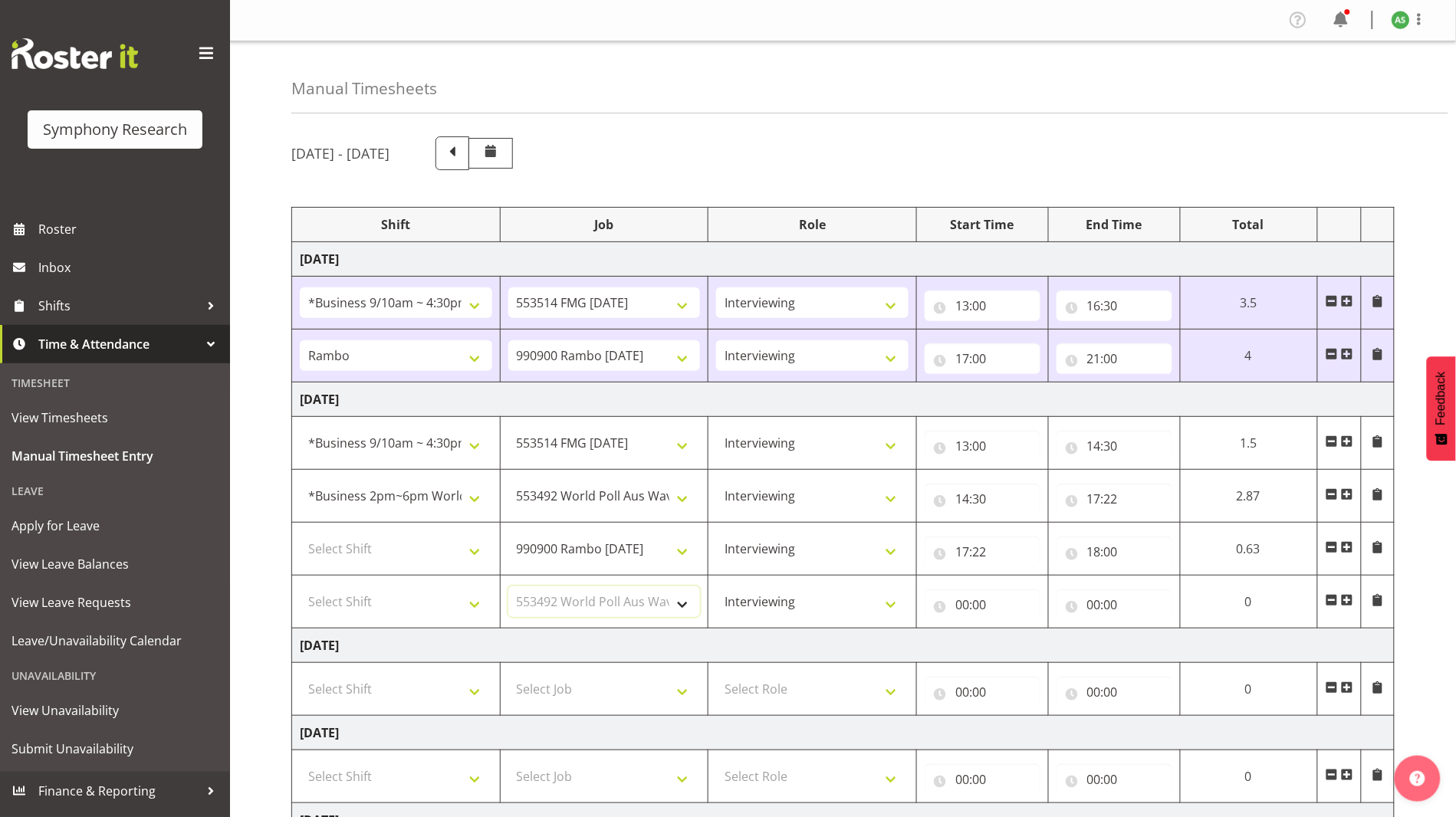
click at [508, 587] on select "Select Job 550060 IF Admin 553492 World Poll Aus Wave 2 Main 2025 553493 World …" at bounding box center [604, 602] width 192 height 30
click at [474, 598] on select "Select Shift !!Weekend Residential (Roster IT Shift Label) *Business 9/10am ~ 4…" at bounding box center [395, 602] width 192 height 30
select select "56692"
click at [300, 587] on select "Select Shift !!Weekend Residential (Roster IT Shift Label) *Business 9/10am ~ 4…" at bounding box center [395, 602] width 192 height 30
click at [940, 553] on input "18:00" at bounding box center [1114, 552] width 115 height 30
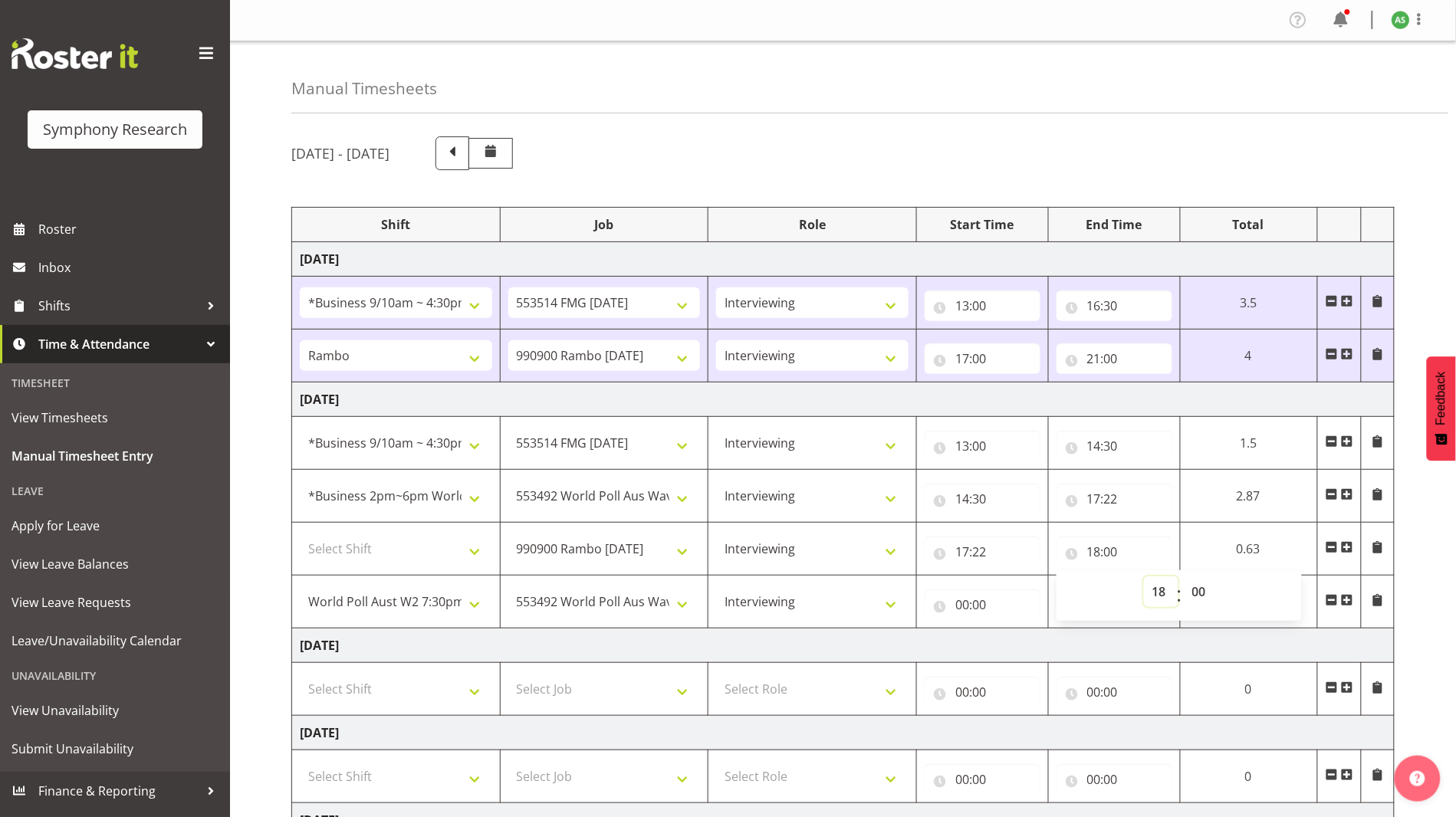
click at [940, 592] on select "00 01 02 03 04 05 06 07 08 09 10 11 12 13 14 15 16 17 18 19 20 21 22 23" at bounding box center [1161, 591] width 34 height 30
select select "17"
click at [940, 576] on select "00 01 02 03 04 05 06 07 08 09 10 11 12 13 14 15 16 17 18 19 20 21 22 23" at bounding box center [1161, 591] width 34 height 30
type input "17:00"
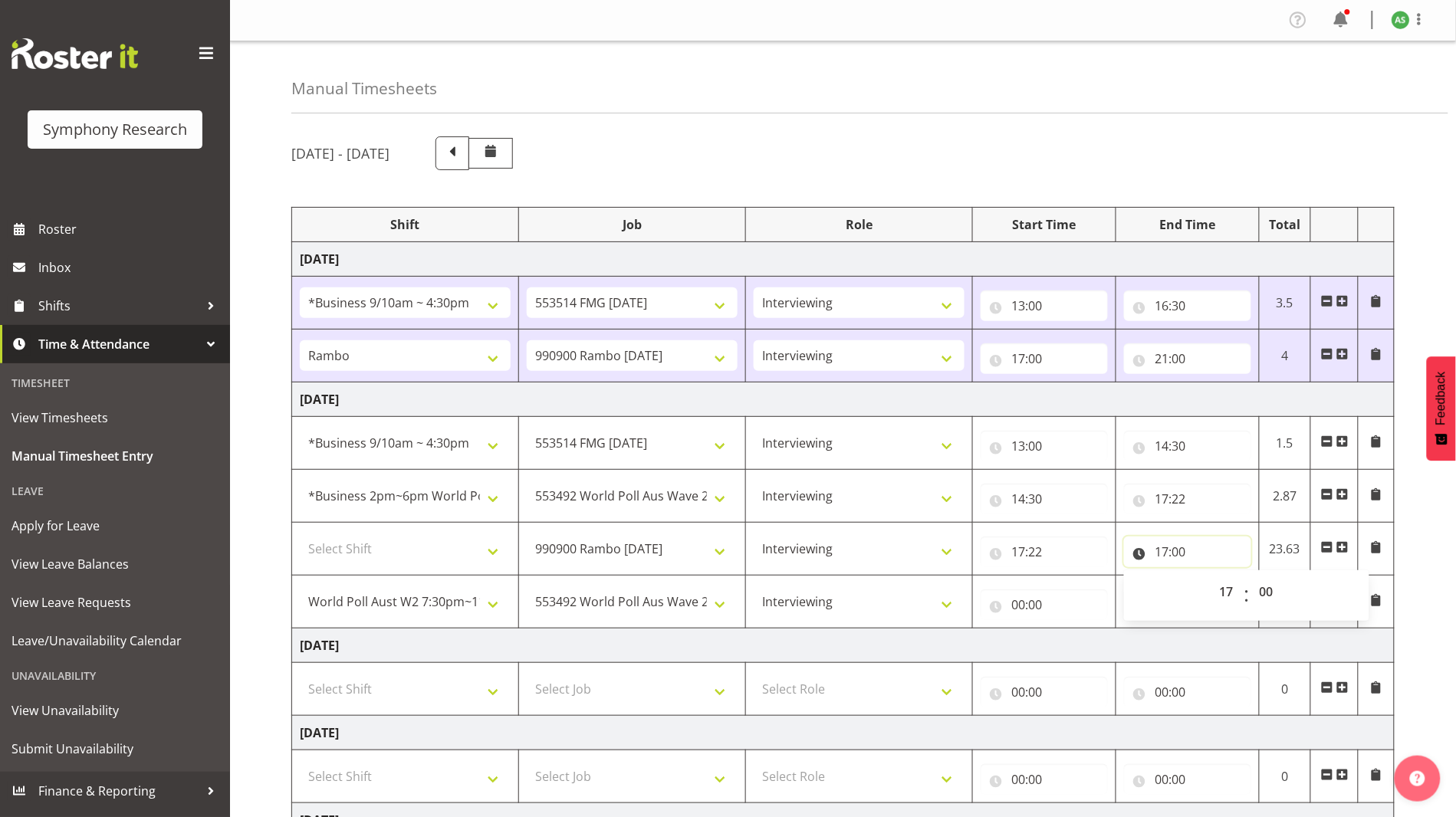
click at [940, 551] on input "17:00" at bounding box center [1187, 552] width 127 height 30
click at [940, 587] on select "00 01 02 03 04 05 06 07 08 09 10 11 12 13 14 15 16 17 18 19 20 21 22 23 24 25 2…" at bounding box center [1269, 591] width 34 height 30
select select "45"
click at [940, 576] on select "00 01 02 03 04 05 06 07 08 09 10 11 12 13 14 15 16 17 18 19 20 21 22 23 24 25 2…" at bounding box center [1269, 591] width 34 height 30
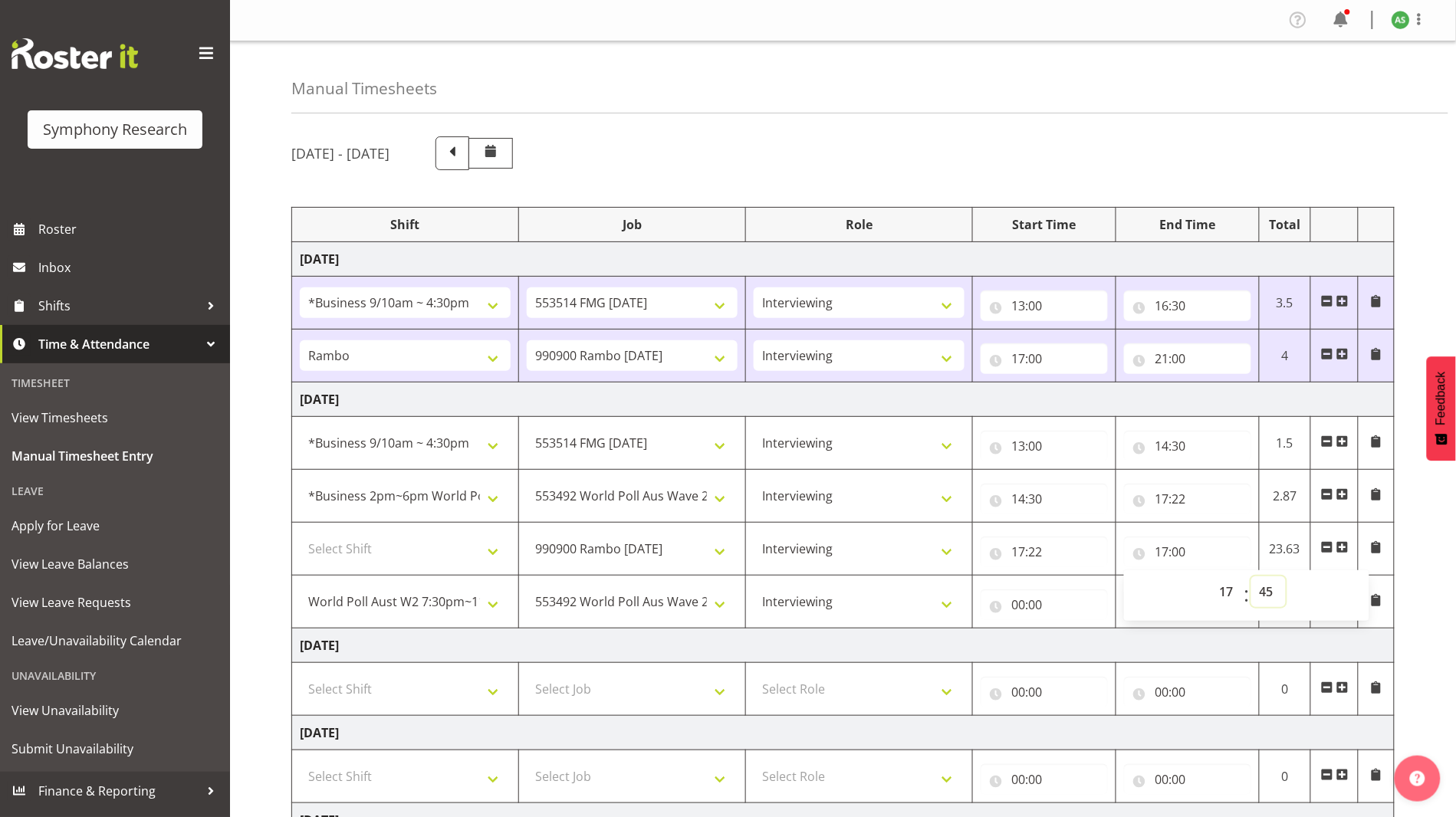
type input "17:45"
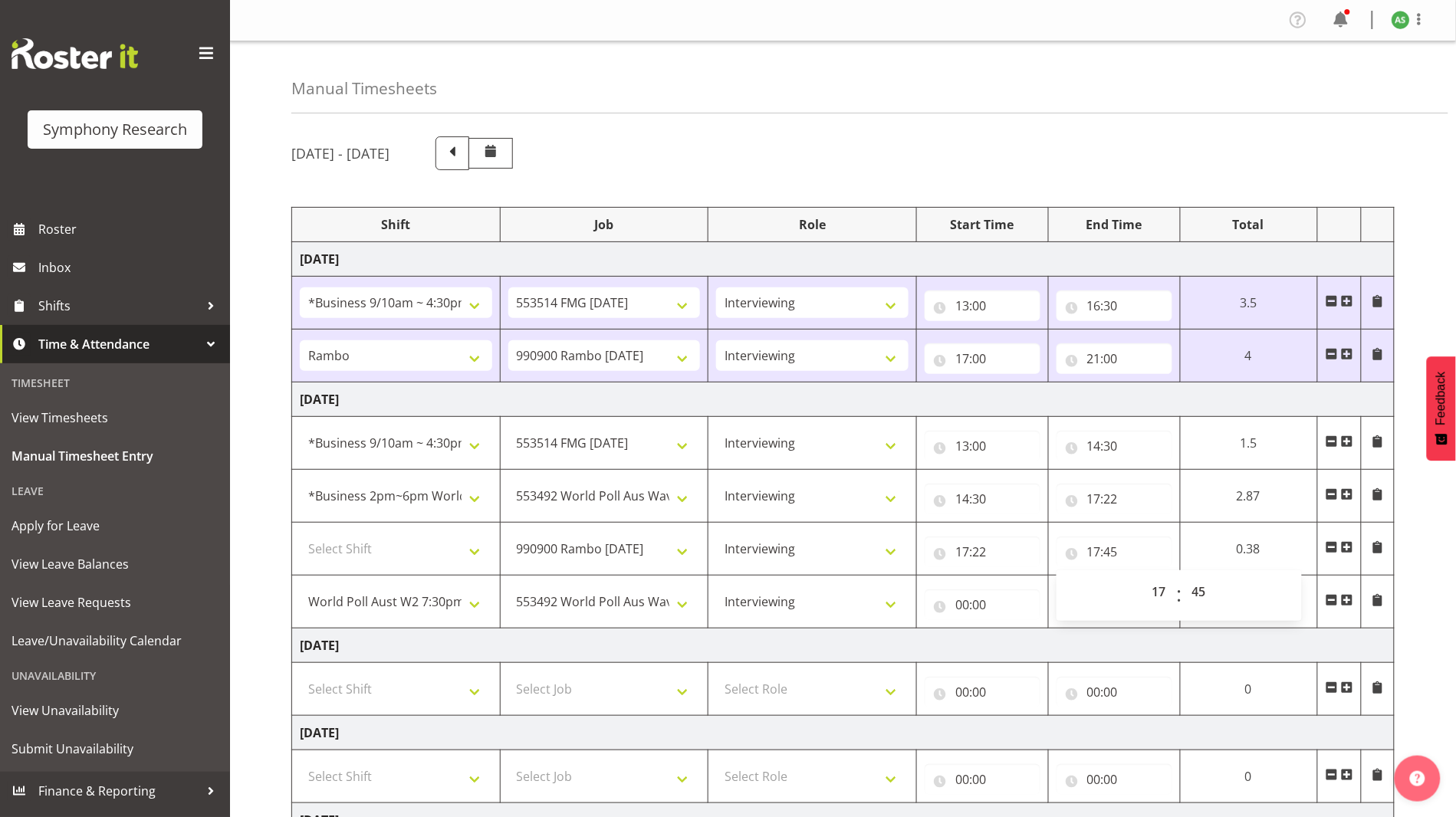
click at [940, 655] on td "[DATE]" at bounding box center [843, 646] width 1102 height 34
click at [940, 610] on input "00:00" at bounding box center [982, 604] width 115 height 30
click at [940, 645] on select "00 01 02 03 04 05 06 07 08 09 10 11 12 13 14 15 16 17 18 19 20 21 22 23" at bounding box center [1029, 644] width 34 height 30
select select "17"
click at [940, 630] on select "00 01 02 03 04 05 06 07 08 09 10 11 12 13 14 15 16 17 18 19 20 21 22 23" at bounding box center [1029, 644] width 34 height 30
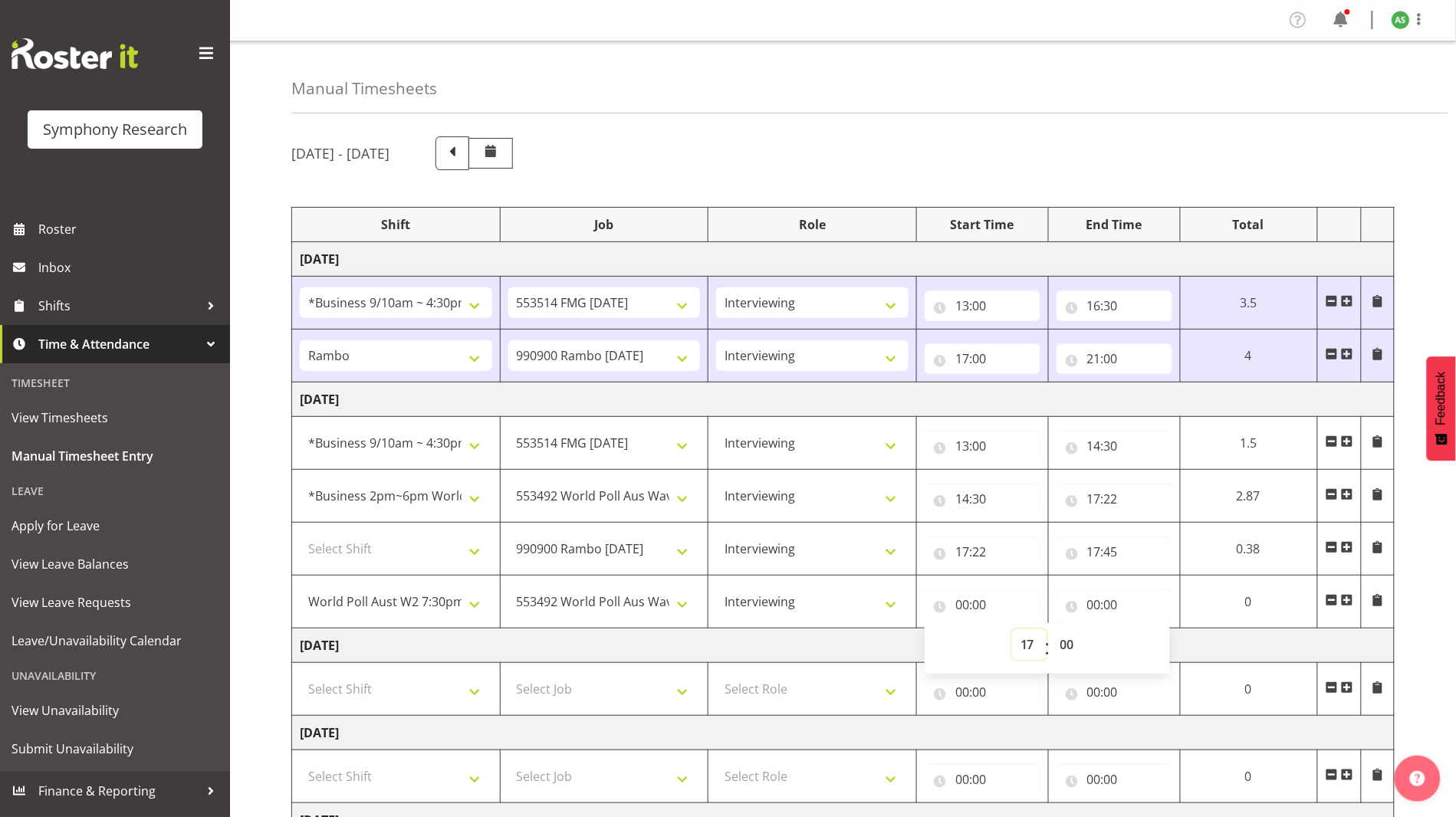
type input "17:00"
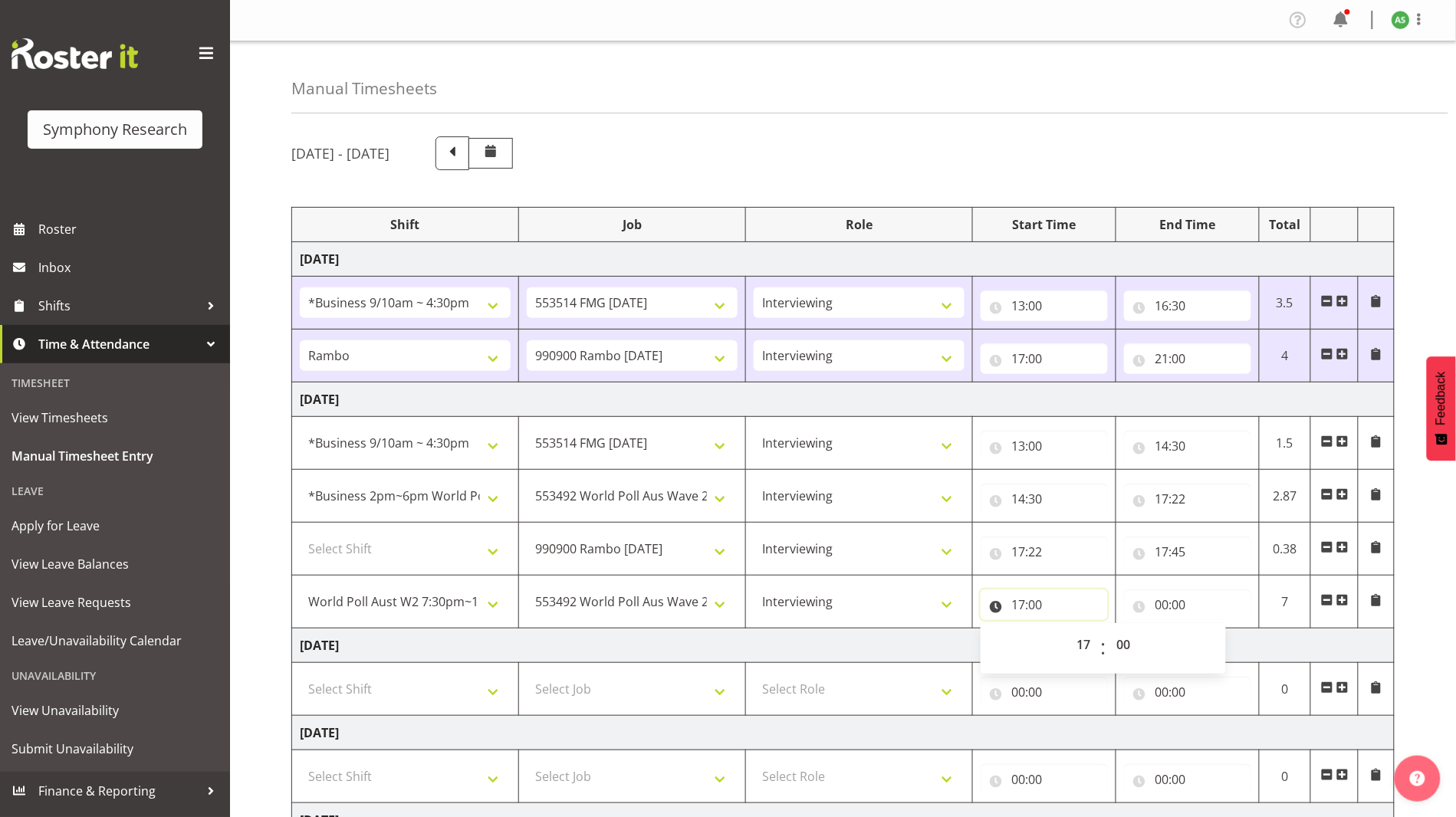
click at [940, 603] on input "17:00" at bounding box center [1044, 604] width 127 height 30
click at [940, 602] on input "17:00" at bounding box center [1044, 604] width 127 height 30
click at [940, 639] on select "00 01 02 03 04 05 06 07 08 09 10 11 12 13 14 15 16 17 18 19 20 21 22 23 24 25 2…" at bounding box center [1125, 644] width 34 height 30
select select "45"
click at [940, 630] on select "00 01 02 03 04 05 06 07 08 09 10 11 12 13 14 15 16 17 18 19 20 21 22 23 24 25 2…" at bounding box center [1125, 644] width 34 height 30
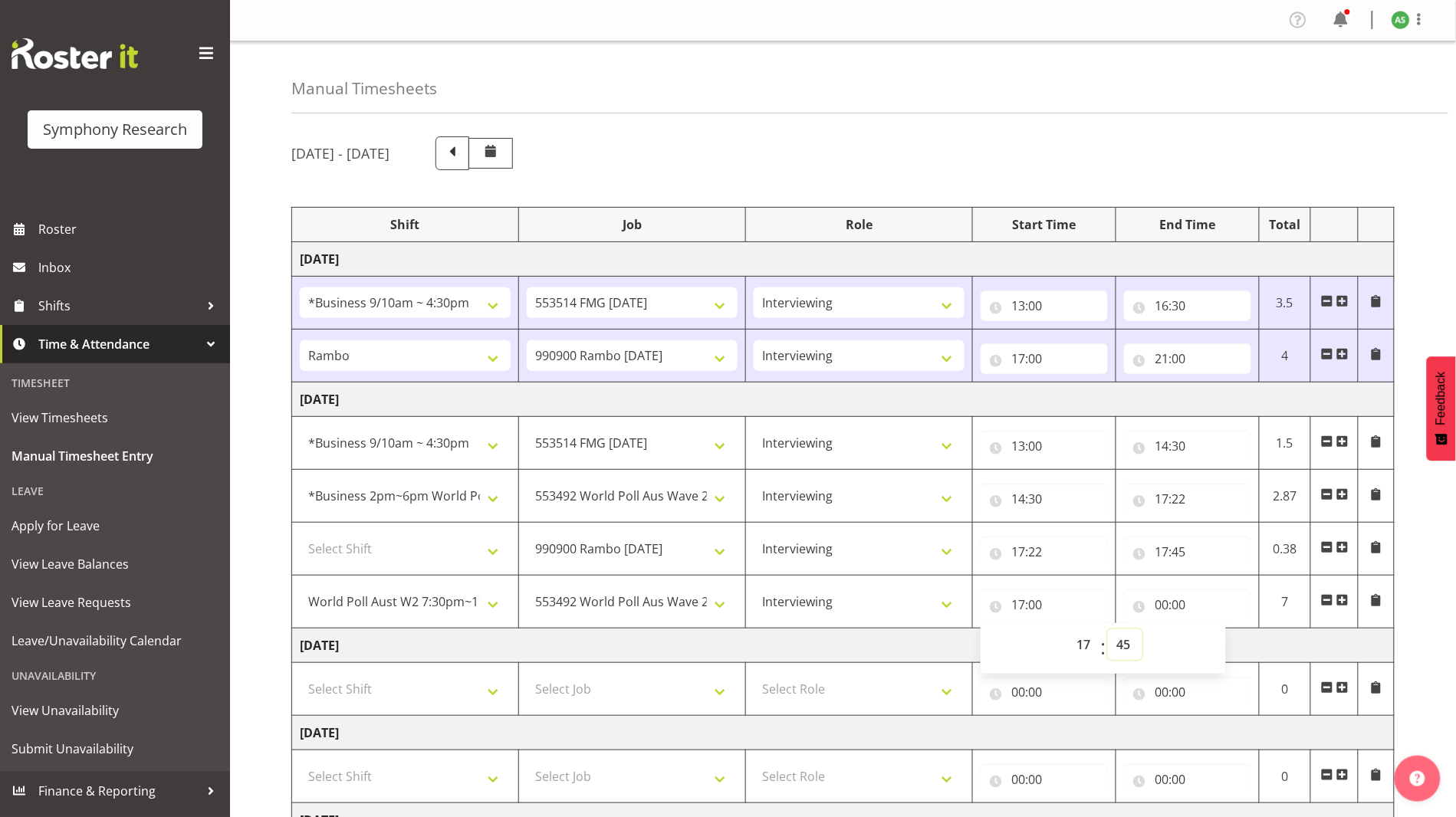
type input "17:45"
click at [940, 590] on input "00:00" at bounding box center [1187, 604] width 127 height 30
click at [940, 606] on input "00:00" at bounding box center [1187, 604] width 127 height 30
click at [940, 605] on input "00:00" at bounding box center [1187, 604] width 127 height 30
click at [940, 643] on select "00 01 02 03 04 05 06 07 08 09 10 11 12 13 14 15 16 17 18 19 20 21 22 23" at bounding box center [1228, 644] width 34 height 30
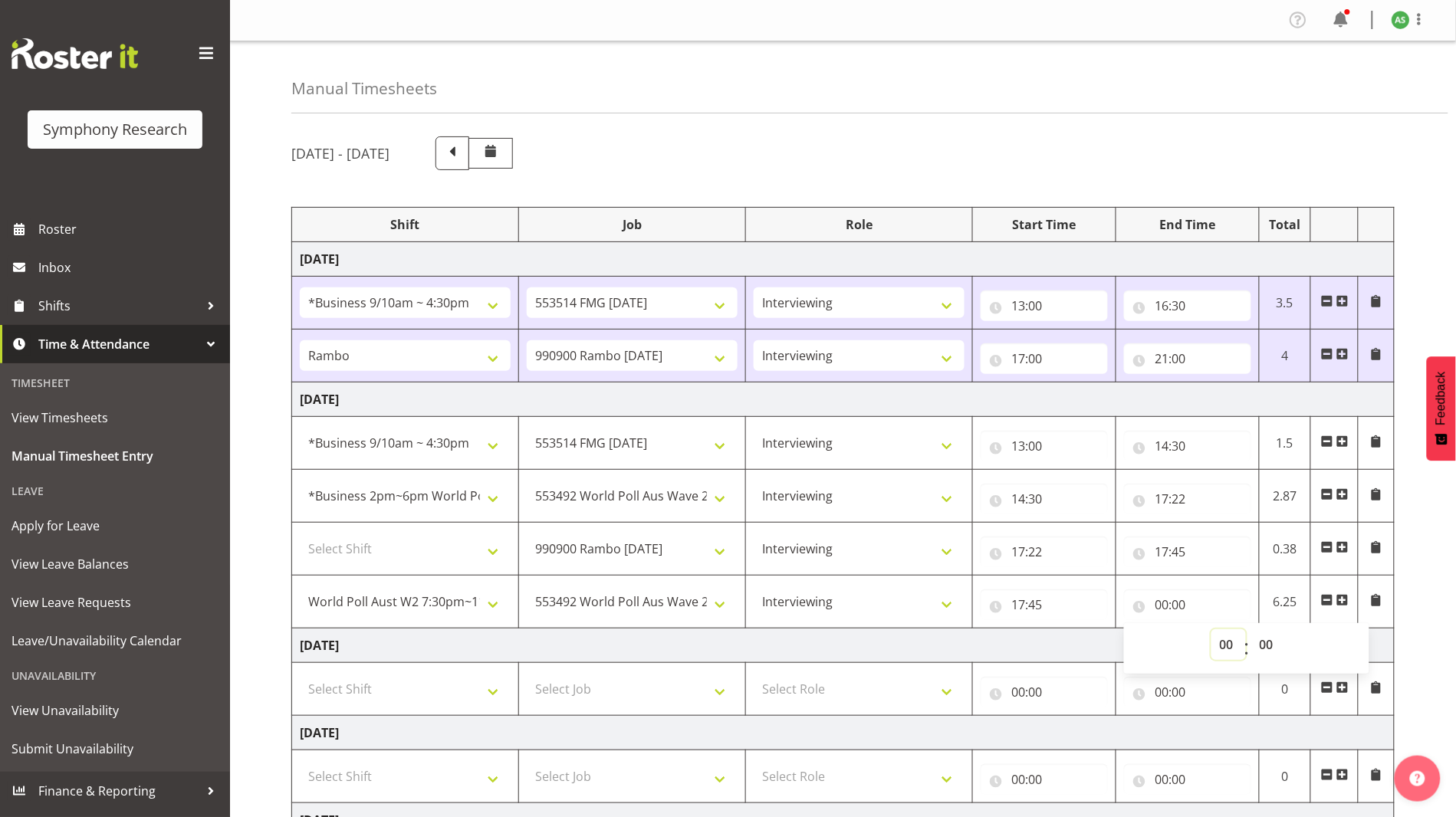
select select "21"
click at [940, 630] on select "00 01 02 03 04 05 06 07 08 09 10 11 12 13 14 15 16 17 18 19 20 21 22 23" at bounding box center [1228, 644] width 34 height 30
type input "21:00"
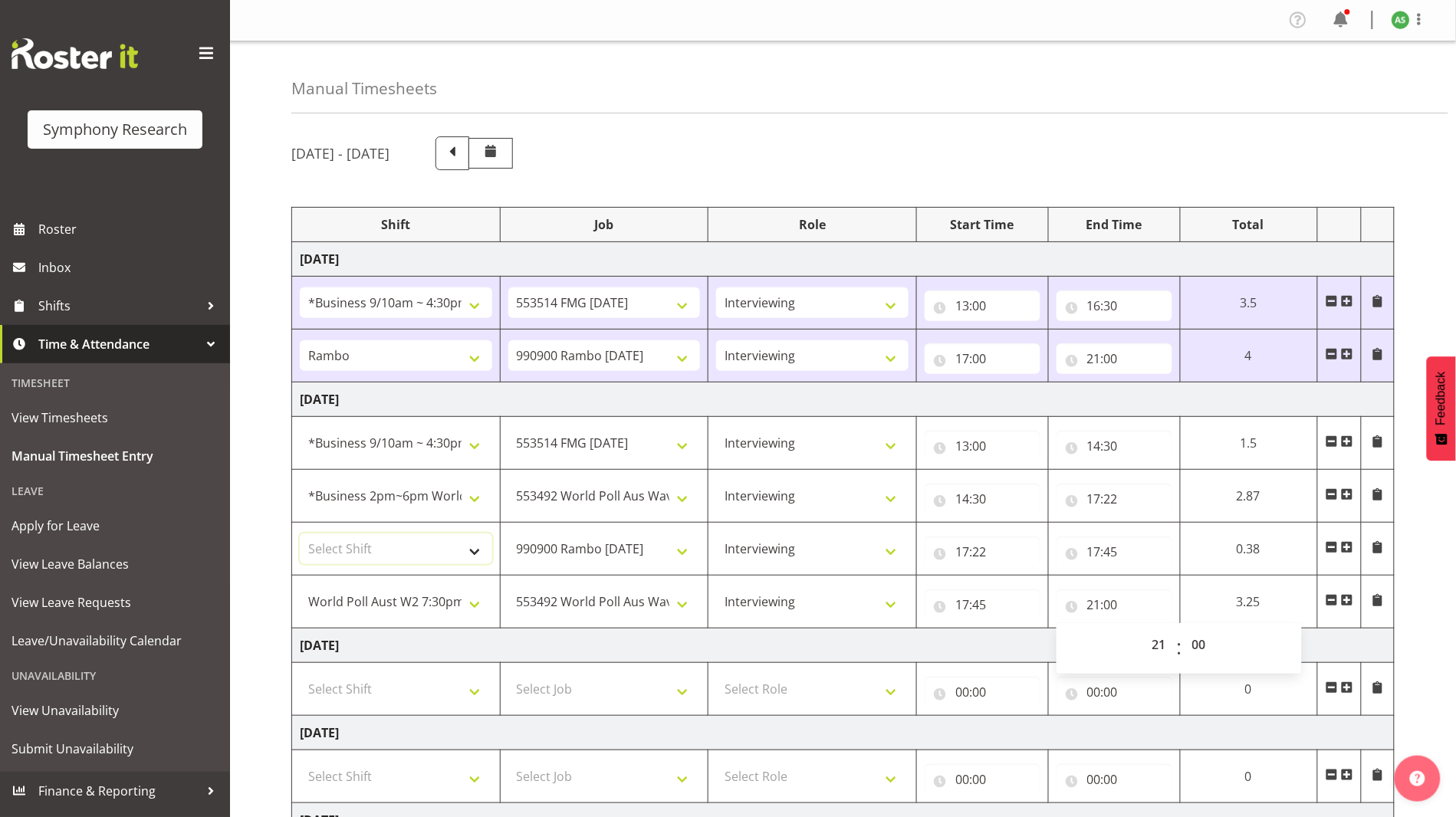
click at [474, 550] on select "Select Shift !!Weekend Residential (Roster IT Shift Label) *Business 9/10am ~ 4…" at bounding box center [395, 548] width 192 height 30
select select "2690"
click at [300, 534] on select "Select Shift !!Weekend Residential (Roster IT Shift Label) *Business 9/10am ~ 4…" at bounding box center [395, 548] width 192 height 30
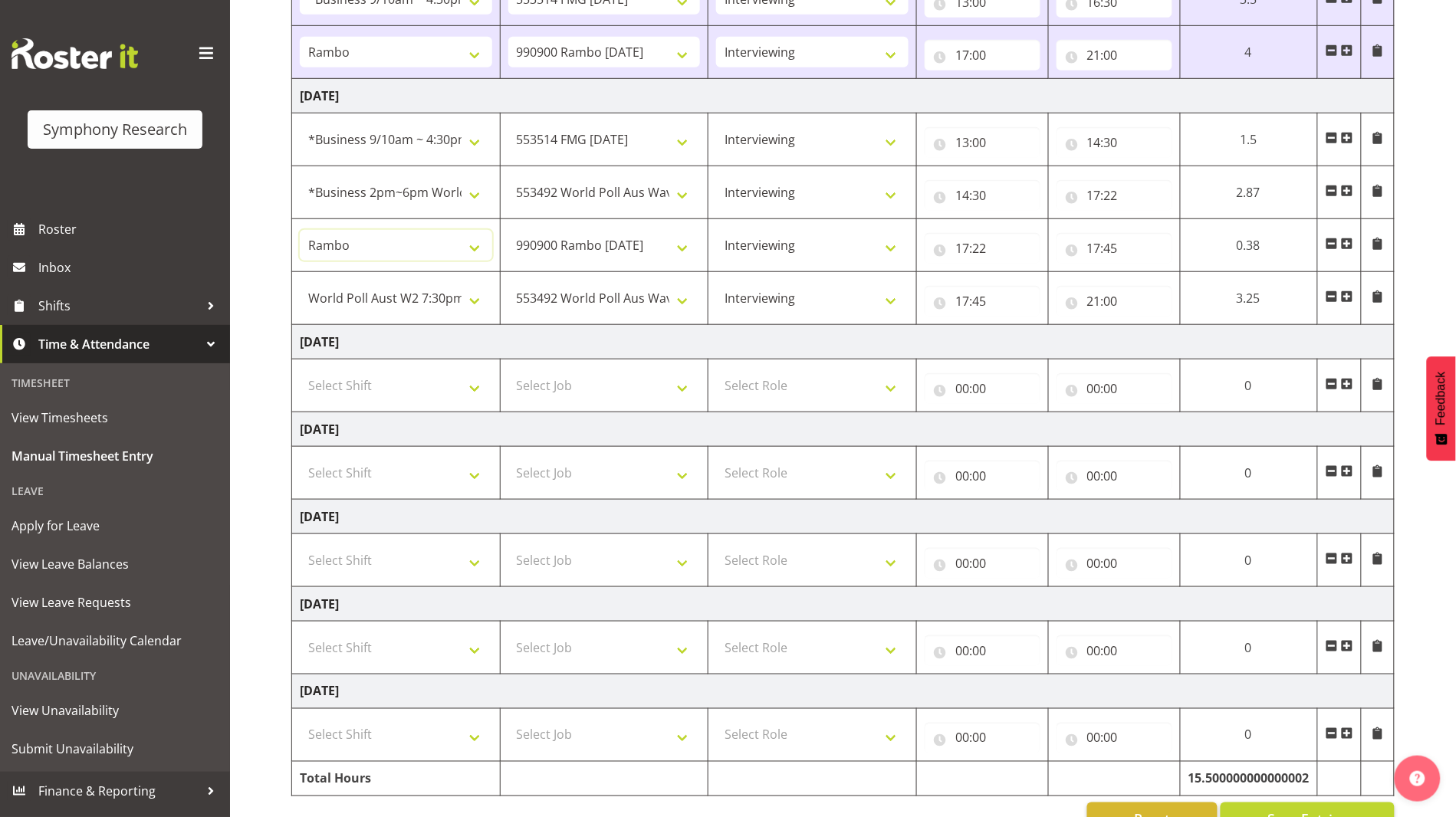
scroll to position [350, 0]
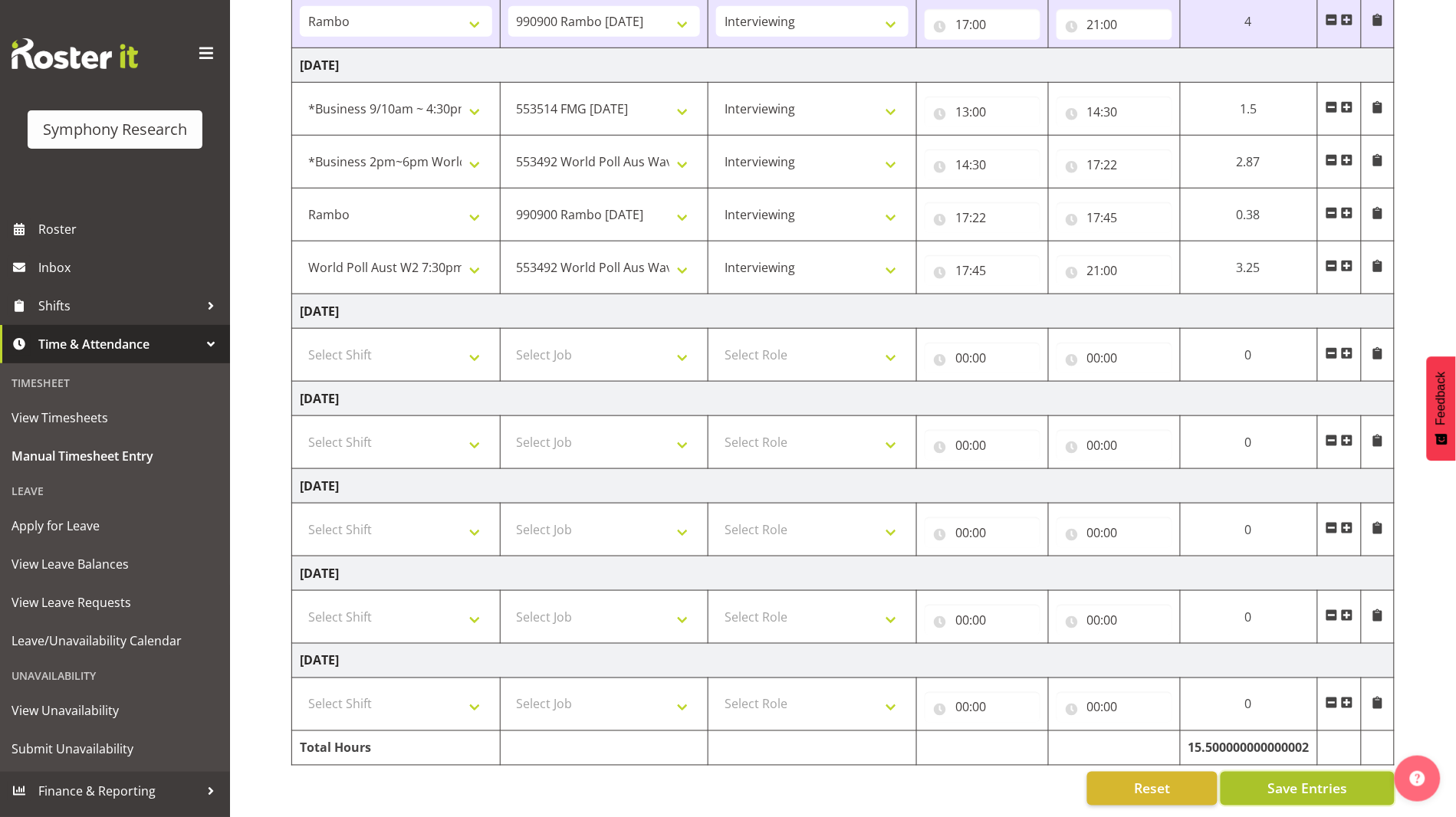
click at [940, 779] on span "Save Entries" at bounding box center [1306, 789] width 79 height 20
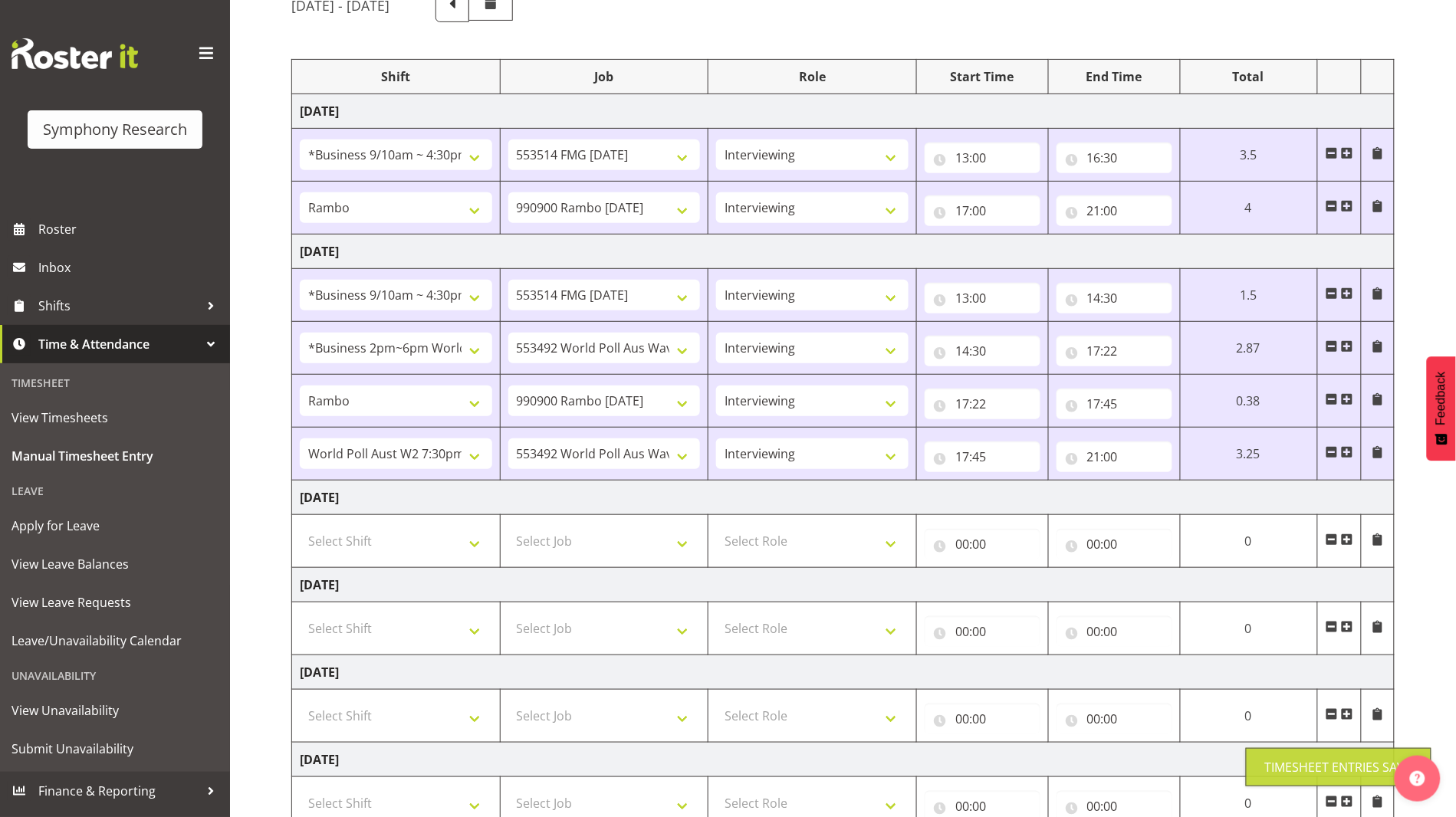
scroll to position [145, 0]
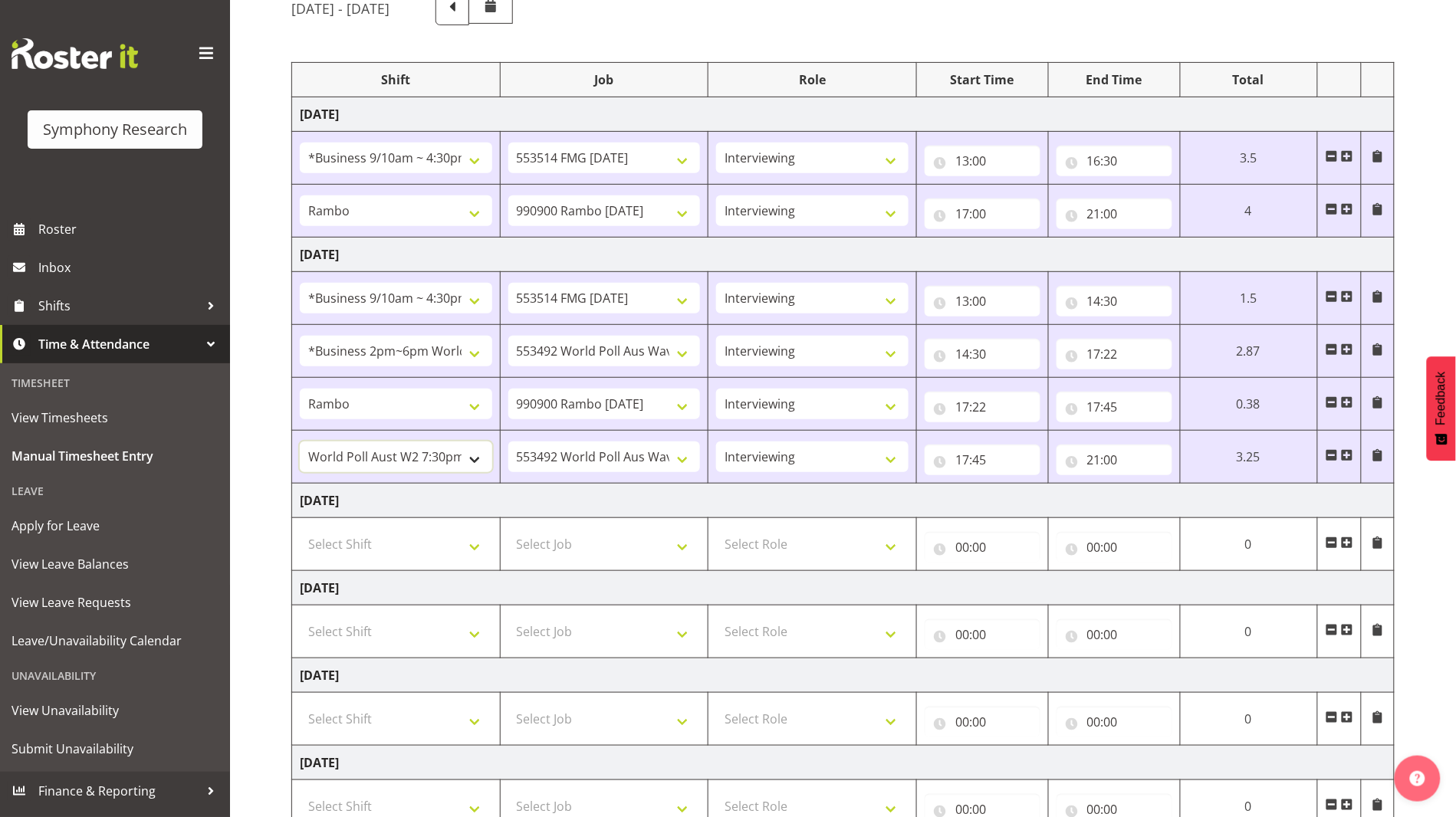
click at [462, 459] on select "!!Weekend Residential (Roster IT Shift Label) *Business 9/10am ~ 4:30pm *Busine…" at bounding box center [395, 456] width 192 height 30
click at [647, 501] on td "[DATE]" at bounding box center [843, 501] width 1102 height 34
click at [476, 458] on select "!!Weekend Residential (Roster IT Shift Label) *Business 9/10am ~ 4:30pm *Busine…" at bounding box center [395, 456] width 192 height 30
select select "48116"
click at [300, 441] on select "!!Weekend Residential (Roster IT Shift Label) *Business 9/10am ~ 4:30pm *Busine…" at bounding box center [395, 456] width 192 height 30
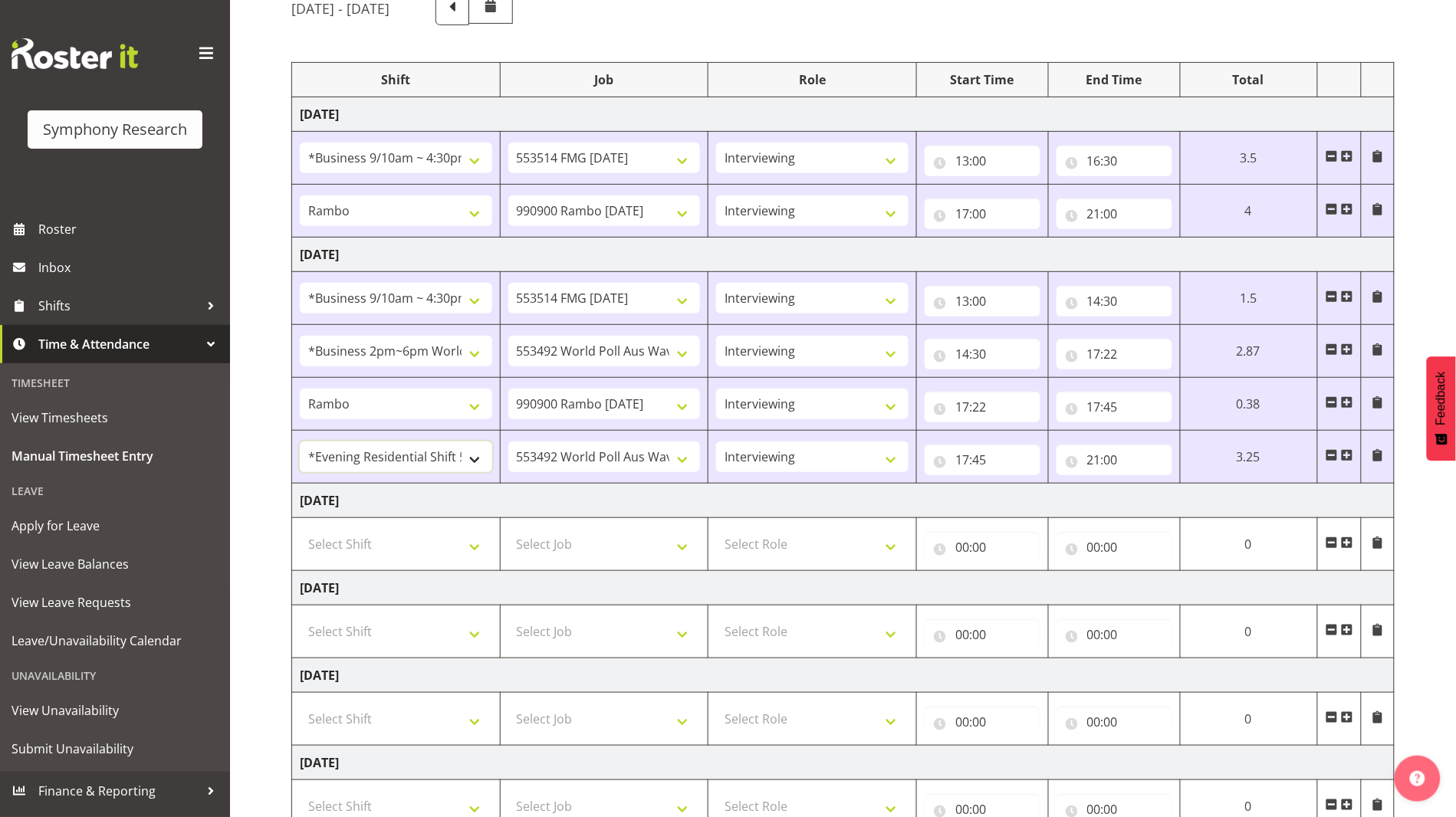
click at [482, 454] on select "!!Weekend Residential (Roster IT Shift Label) *Business 9/10am ~ 4:30pm *Busine…" at bounding box center [395, 456] width 192 height 30
click at [568, 497] on td "[DATE]" at bounding box center [843, 501] width 1102 height 34
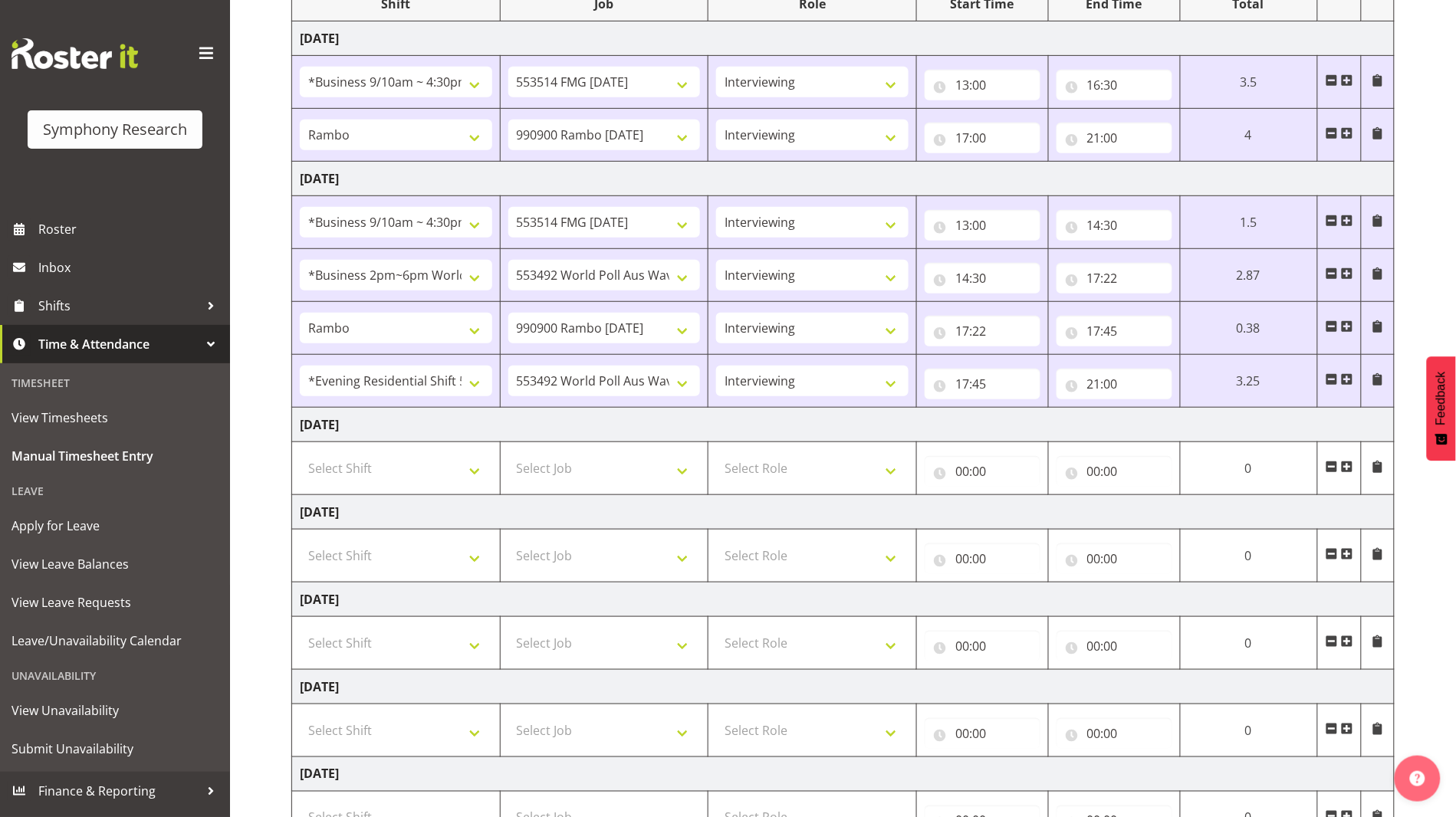
scroll to position [350, 0]
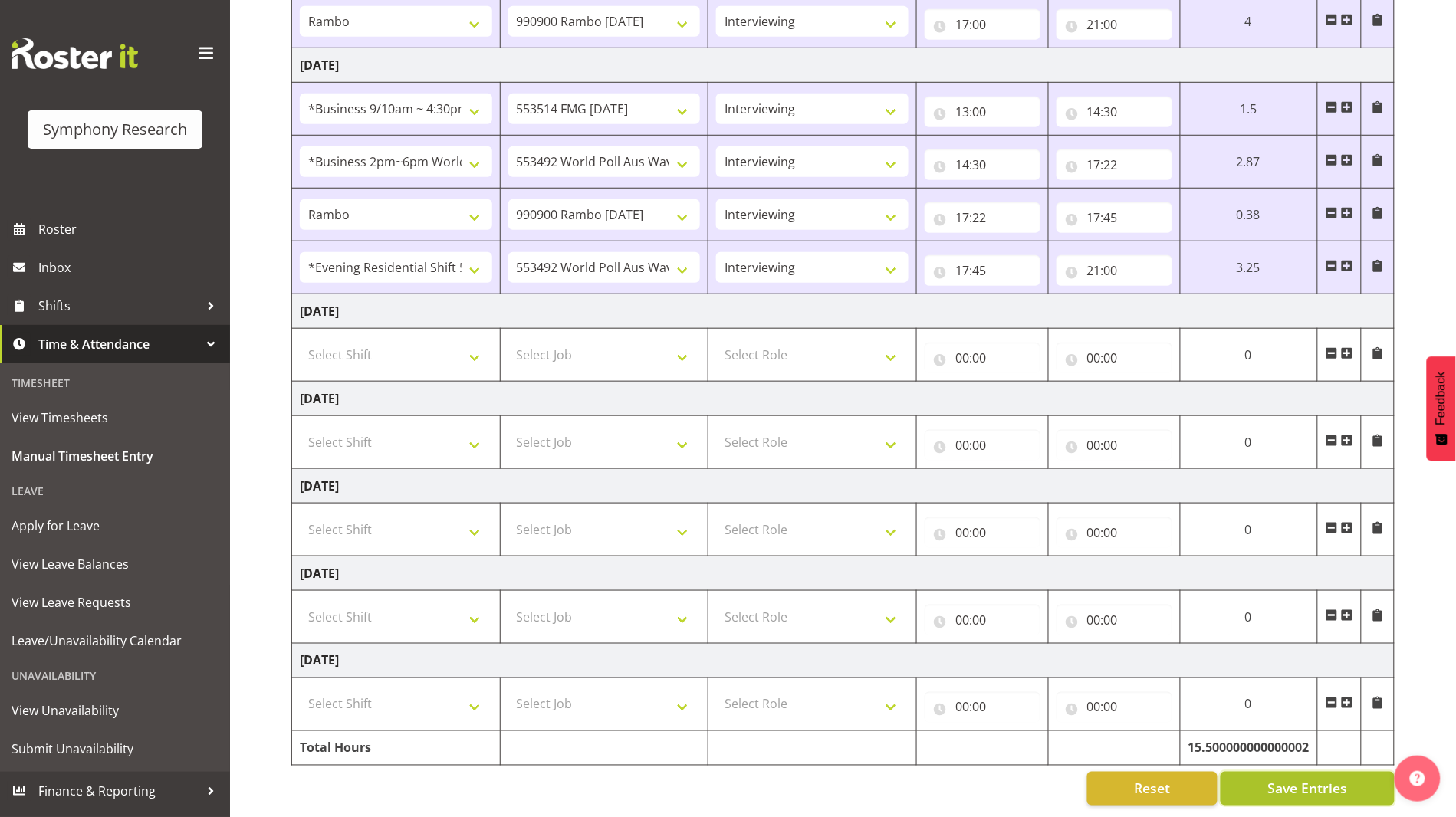
click at [940, 779] on span "Save Entries" at bounding box center [1306, 789] width 79 height 20
